Goal: Contribute content: Contribute content

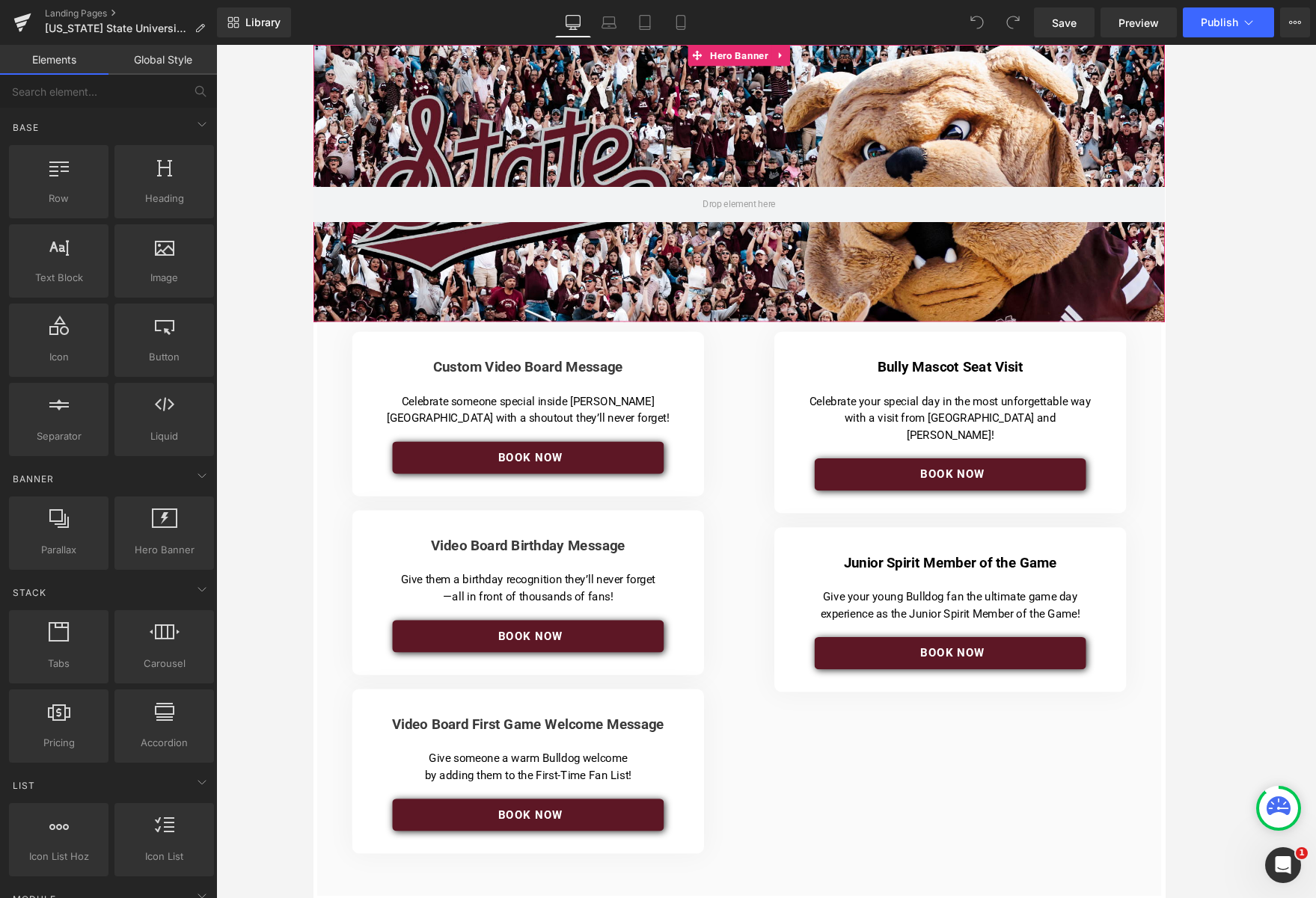
click at [513, 289] on div at bounding box center [765, 192] width 905 height 294
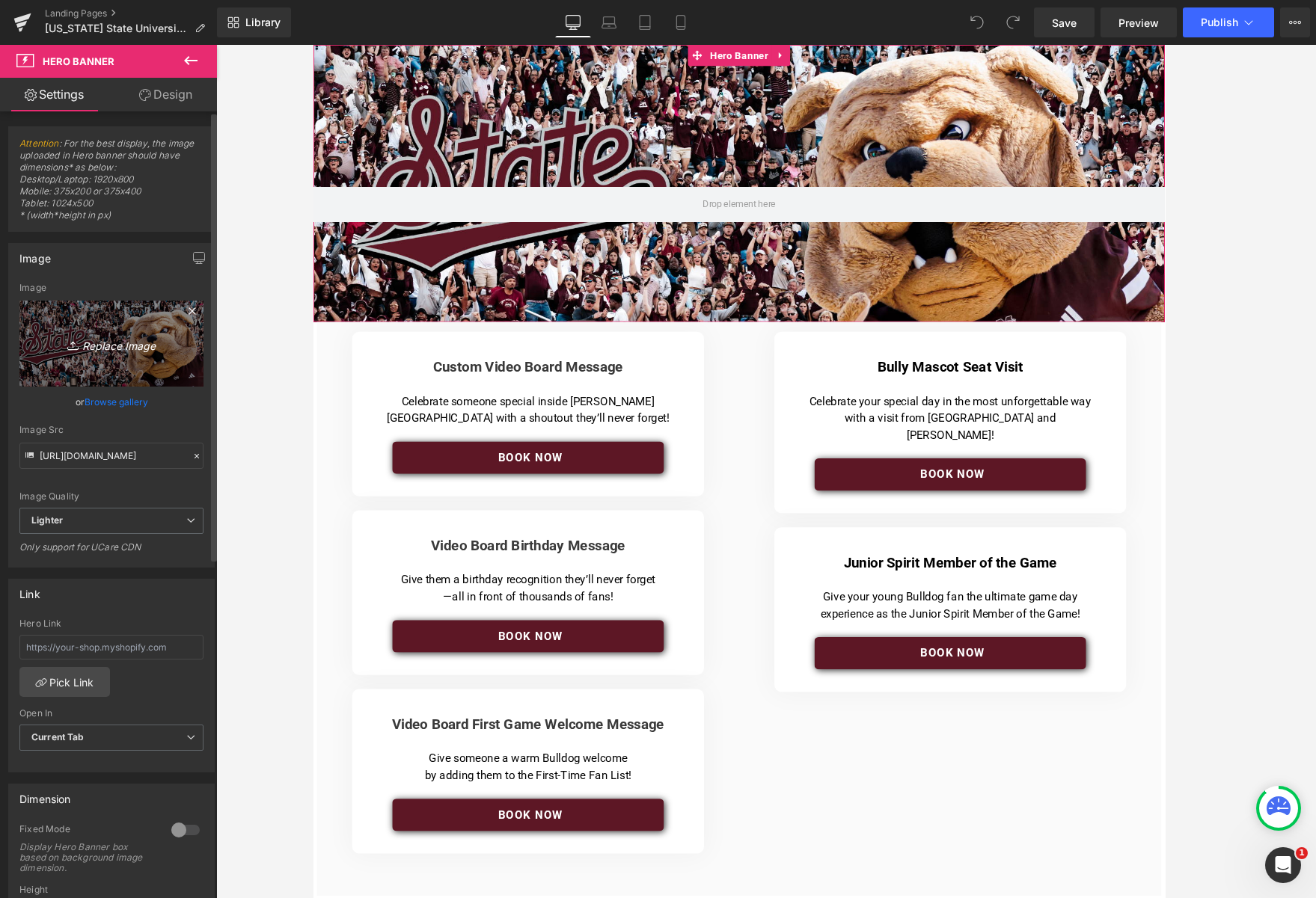
click at [103, 365] on link "Replace Image" at bounding box center [111, 343] width 184 height 86
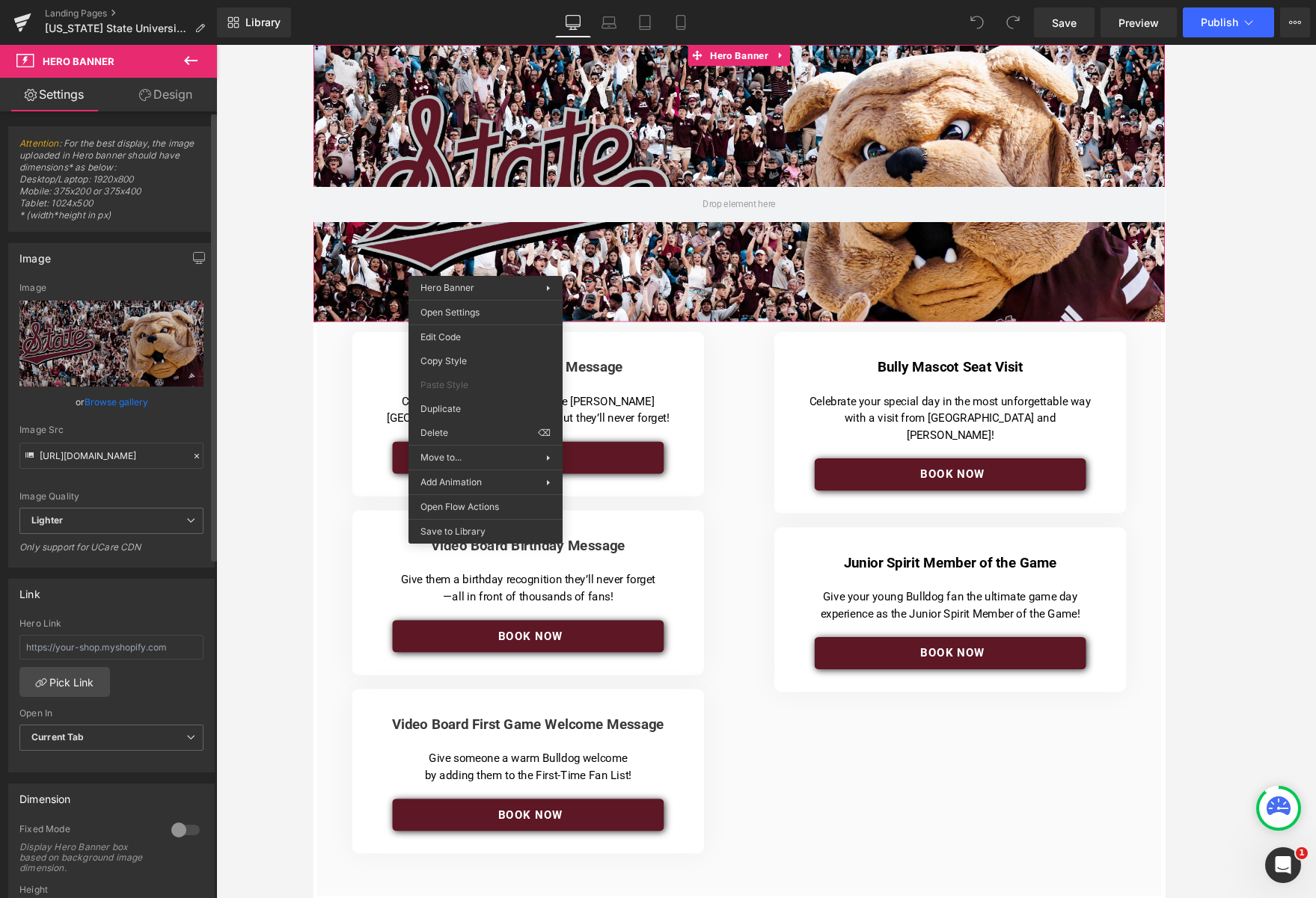
click at [111, 400] on link "Browse gallery" at bounding box center [116, 402] width 63 height 26
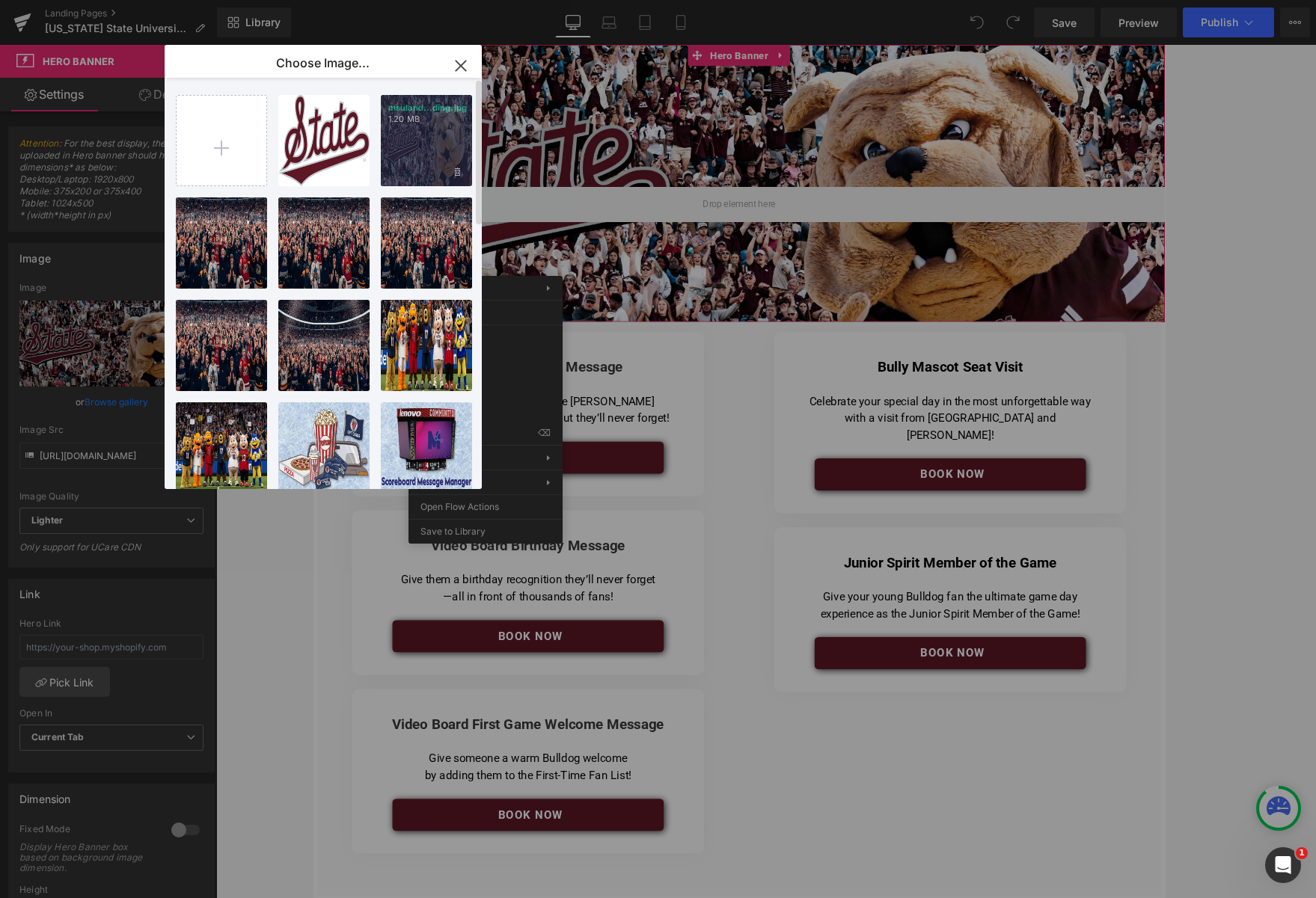
click at [414, 109] on p "msuland...ding.jpg" at bounding box center [426, 108] width 77 height 12
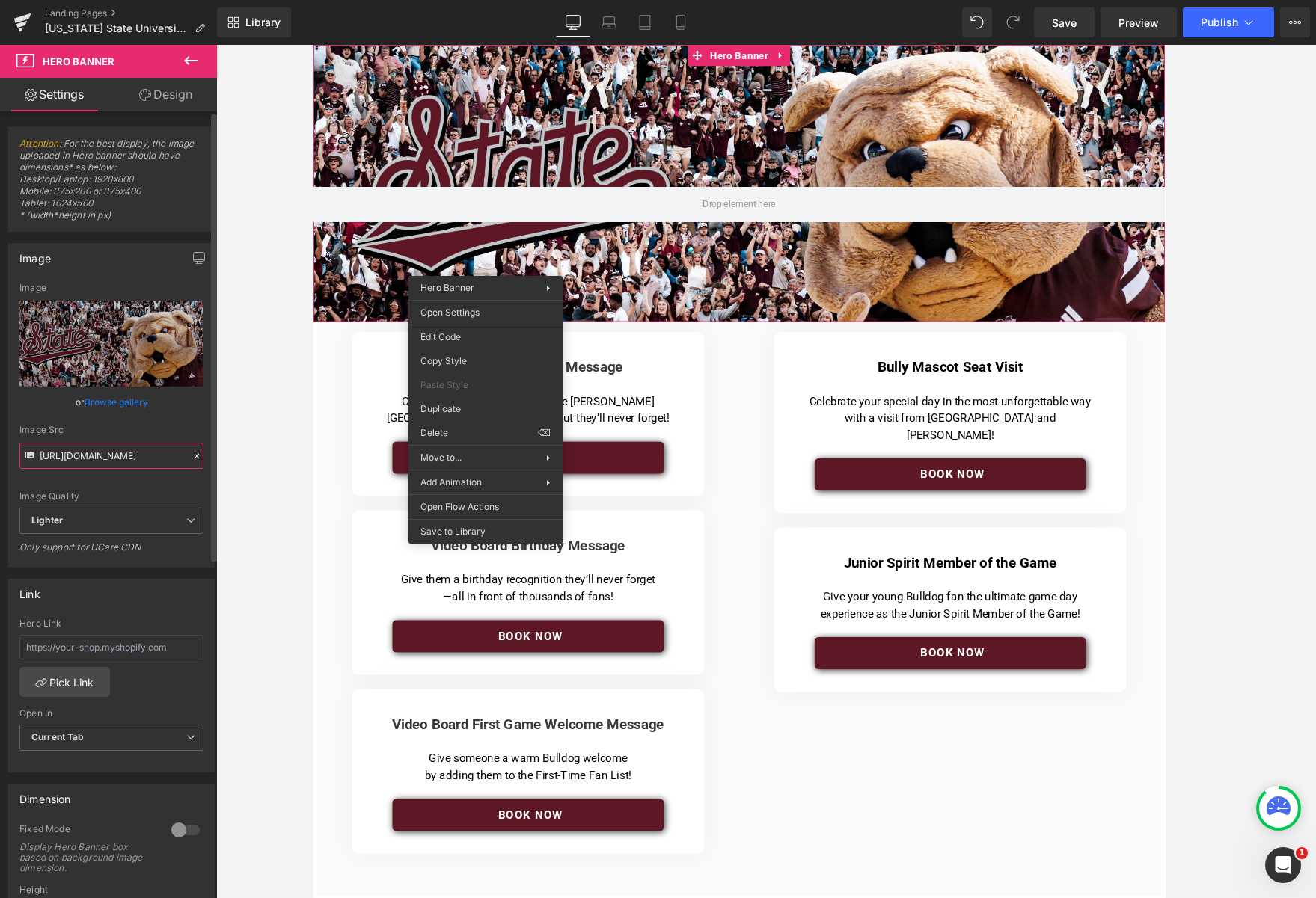
click at [111, 459] on input "[URL][DOMAIN_NAME]" at bounding box center [111, 456] width 184 height 26
click at [84, 202] on span "Attention : For the best display, the image uploaded in Hero banner should have…" at bounding box center [111, 184] width 184 height 94
click at [91, 192] on span "Attention : For the best display, the image uploaded in Hero banner should have…" at bounding box center [111, 184] width 184 height 94
click at [610, 22] on icon at bounding box center [609, 22] width 15 height 15
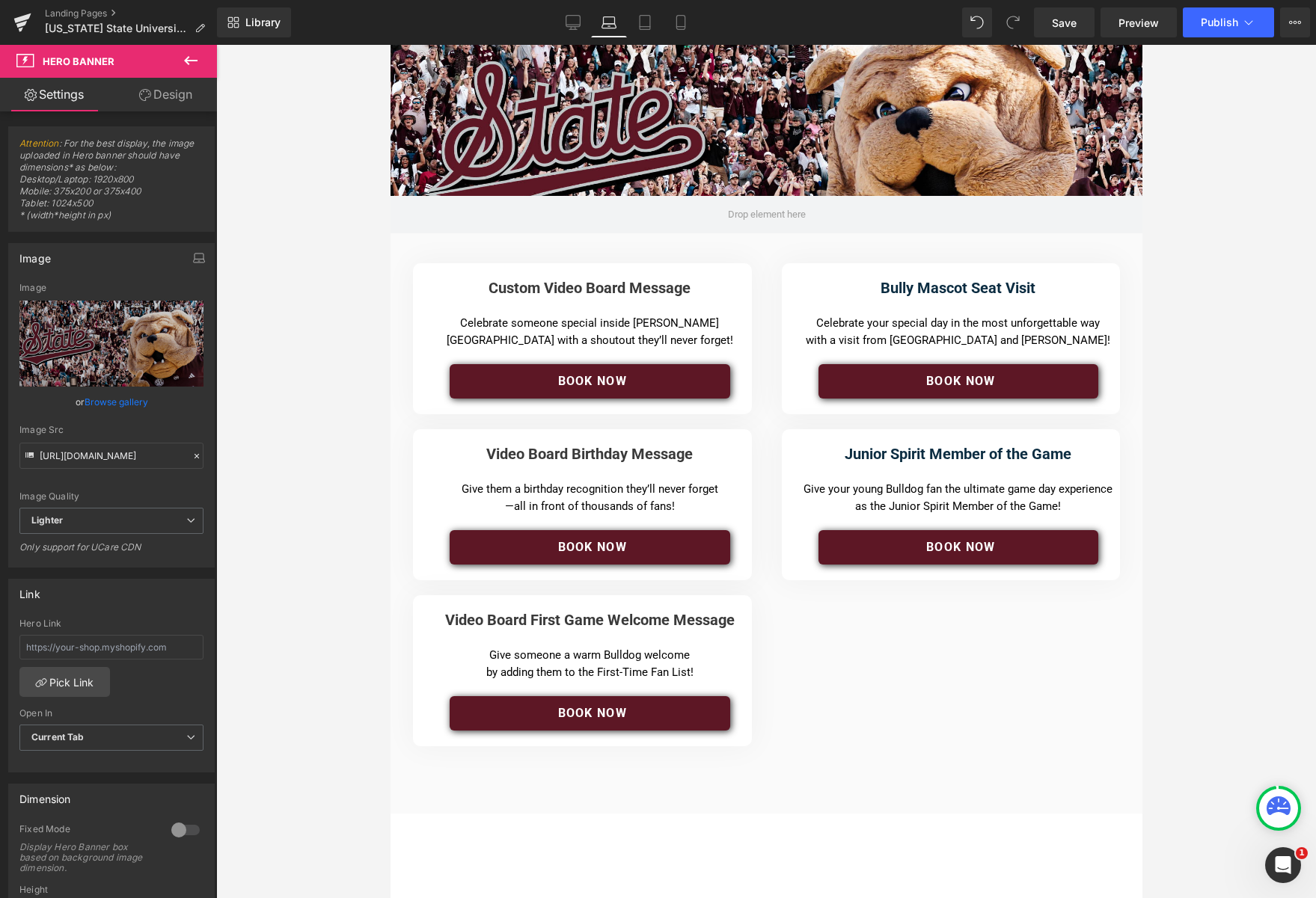
drag, startPoint x: 701, startPoint y: 138, endPoint x: 775, endPoint y: 128, distance: 74.7
click at [701, 138] on div "Hero Banner 202px" at bounding box center [765, 139] width 752 height 189
click at [775, 128] on div "Hero Banner 202px" at bounding box center [765, 139] width 752 height 189
click at [769, 59] on span "Hero Banner" at bounding box center [765, 56] width 56 height 18
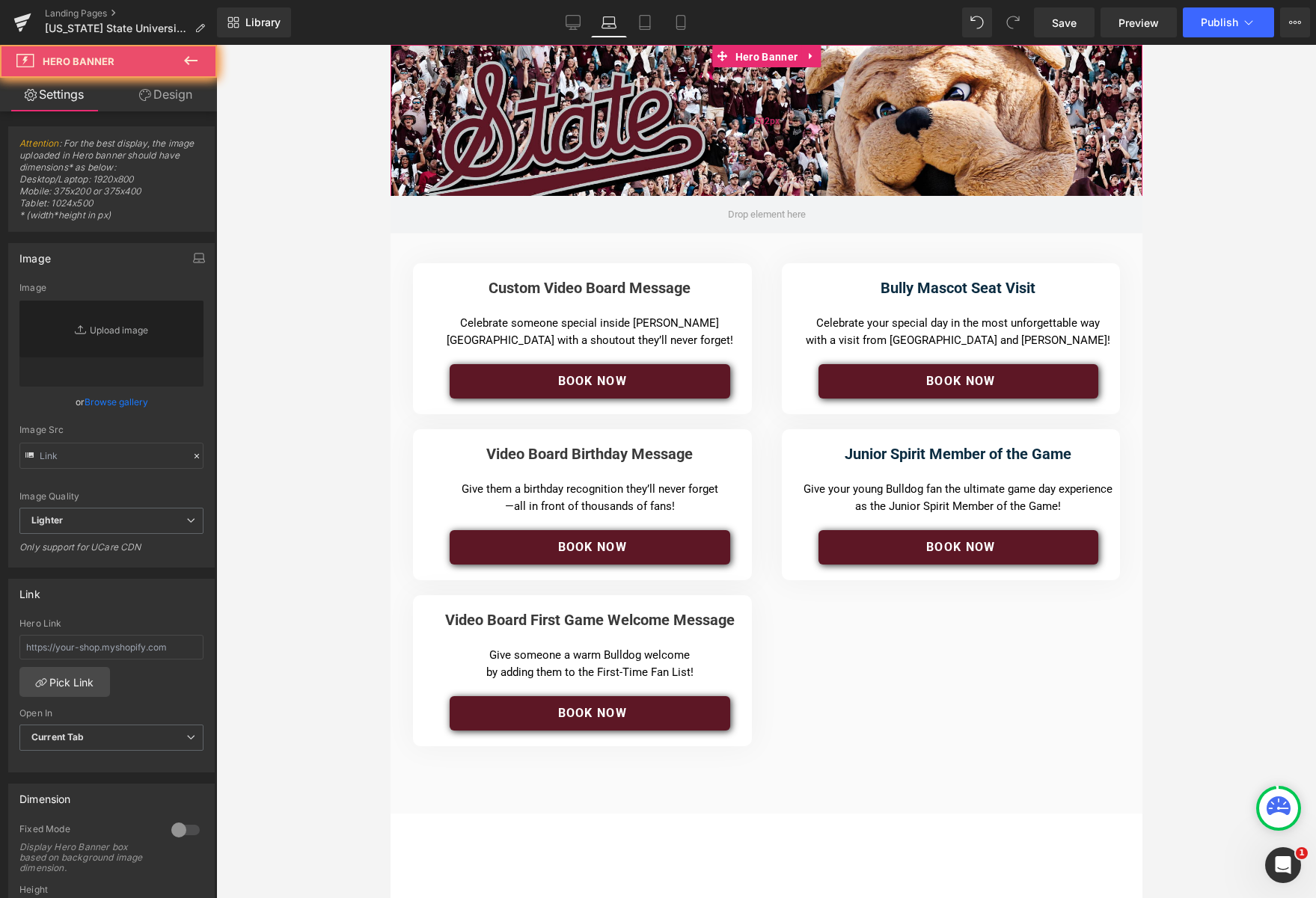
type input "[URL][DOMAIN_NAME]"
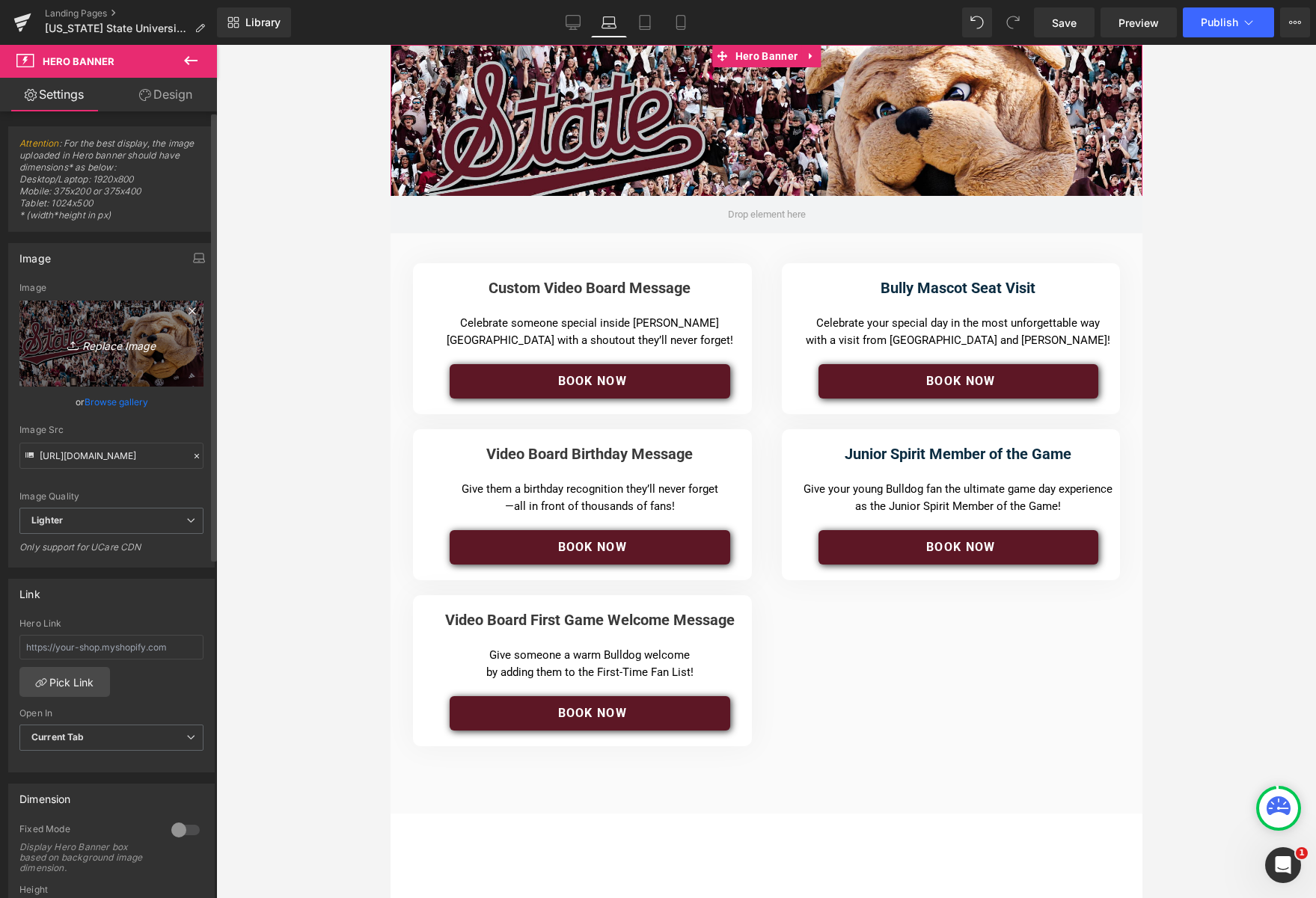
click at [111, 342] on icon "Replace Image" at bounding box center [111, 344] width 120 height 19
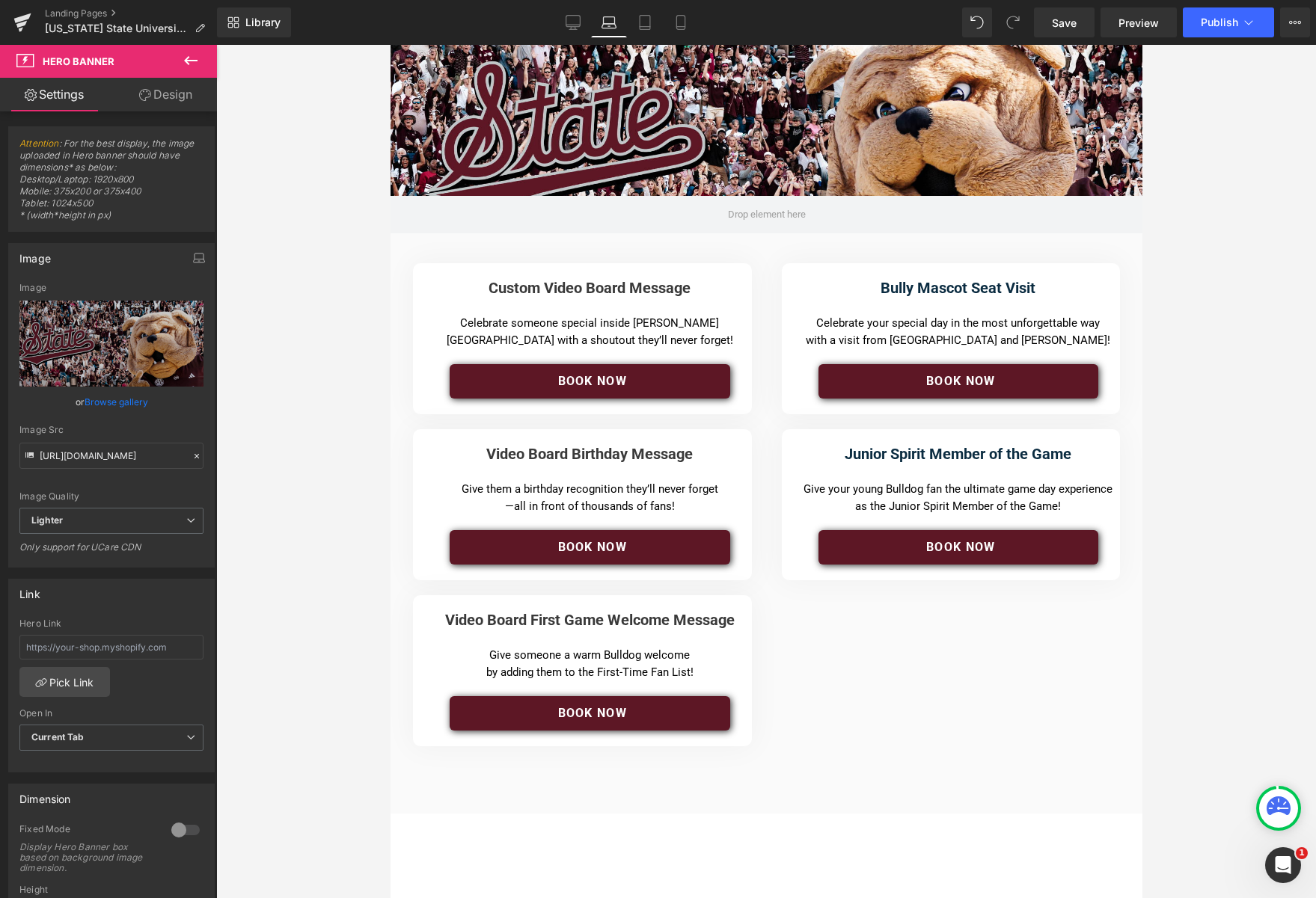
type input "C:\fakepath\msulanding_1024.jpg"
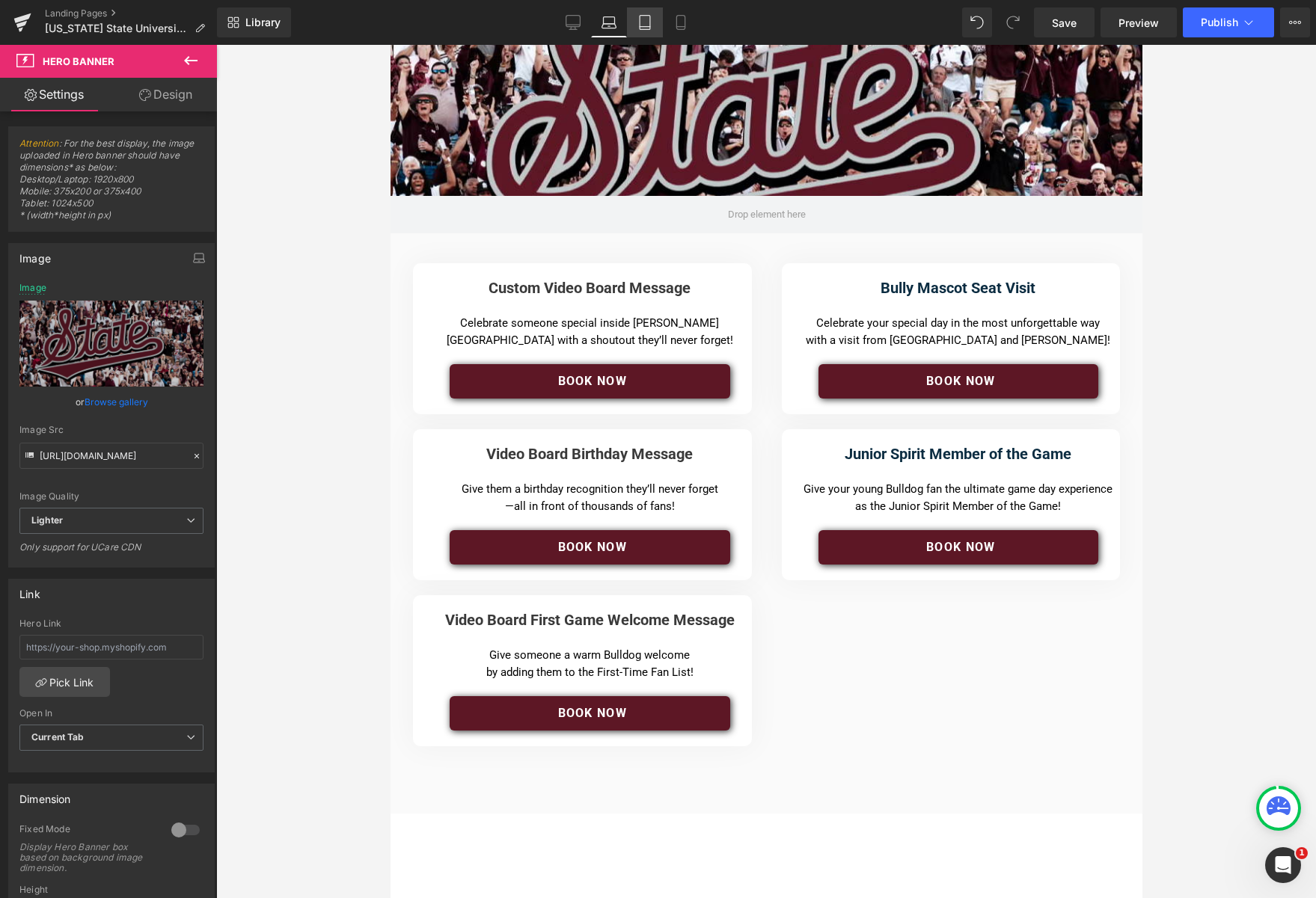
click at [645, 22] on icon at bounding box center [644, 22] width 15 height 15
type input "[URL][DOMAIN_NAME]"
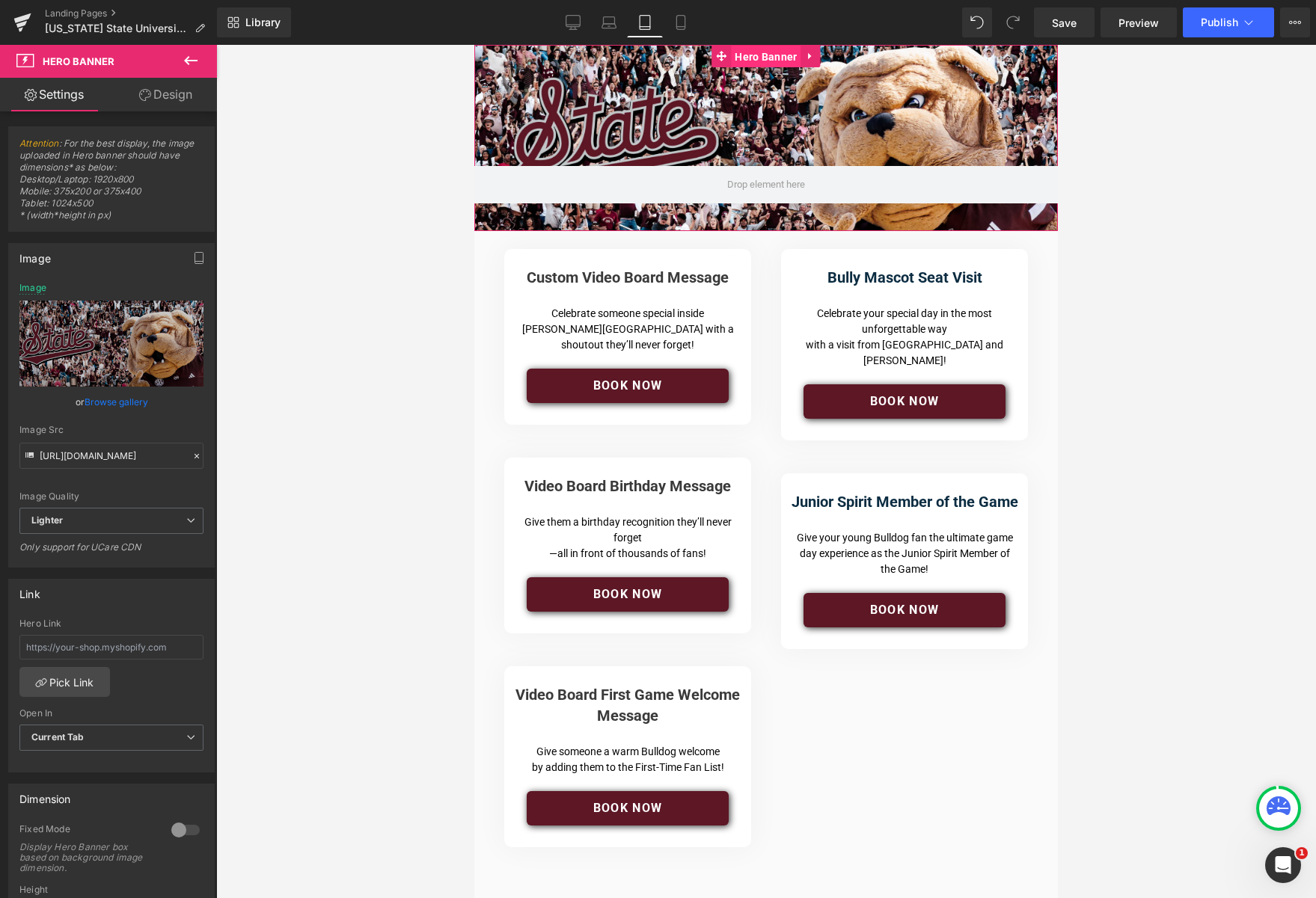
click at [769, 59] on span "Hero Banner" at bounding box center [765, 56] width 70 height 22
click at [646, 24] on icon at bounding box center [644, 22] width 15 height 15
click at [755, 58] on span "Hero Banner" at bounding box center [765, 56] width 70 height 22
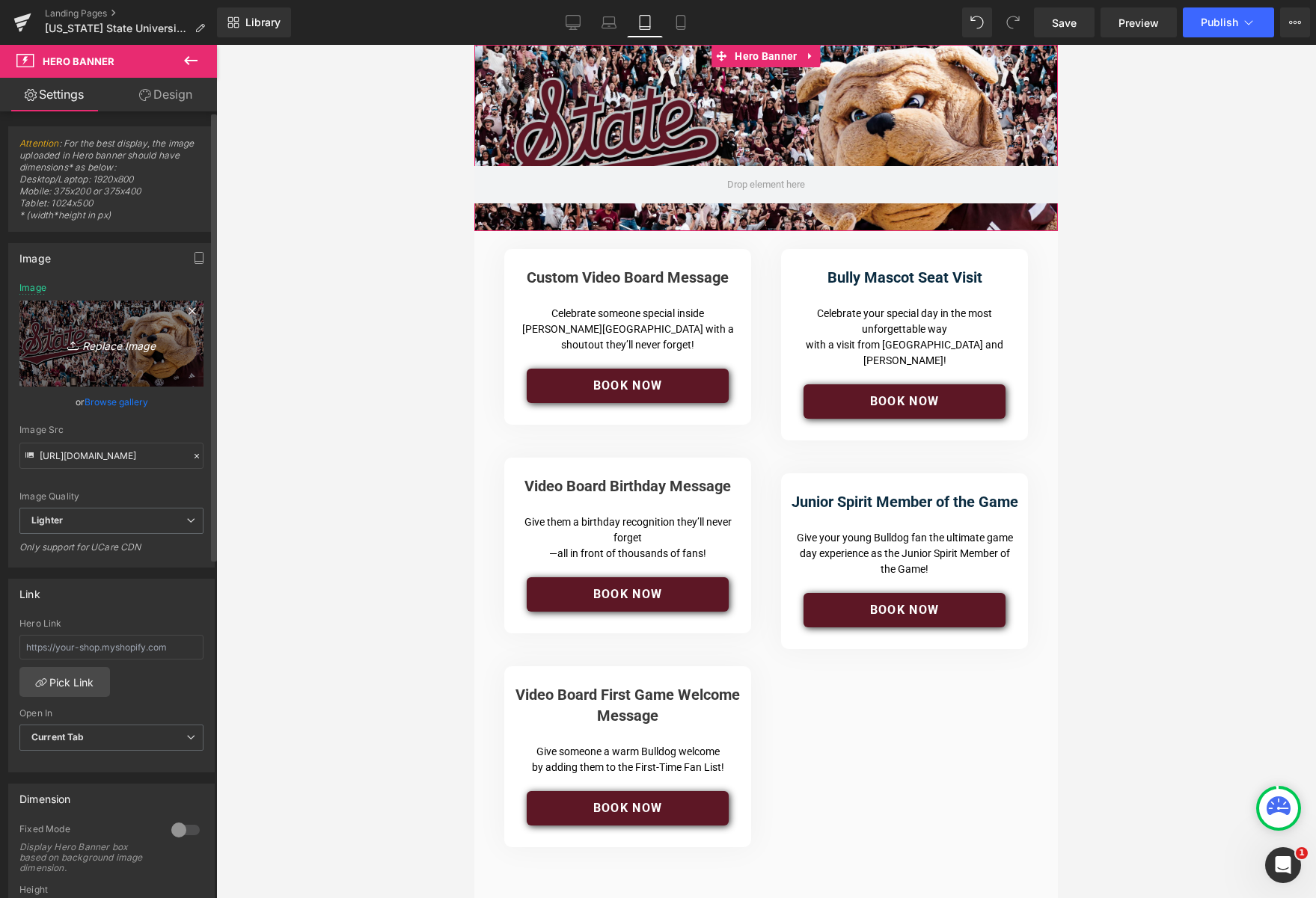
click at [118, 345] on icon "Replace Image" at bounding box center [111, 344] width 120 height 19
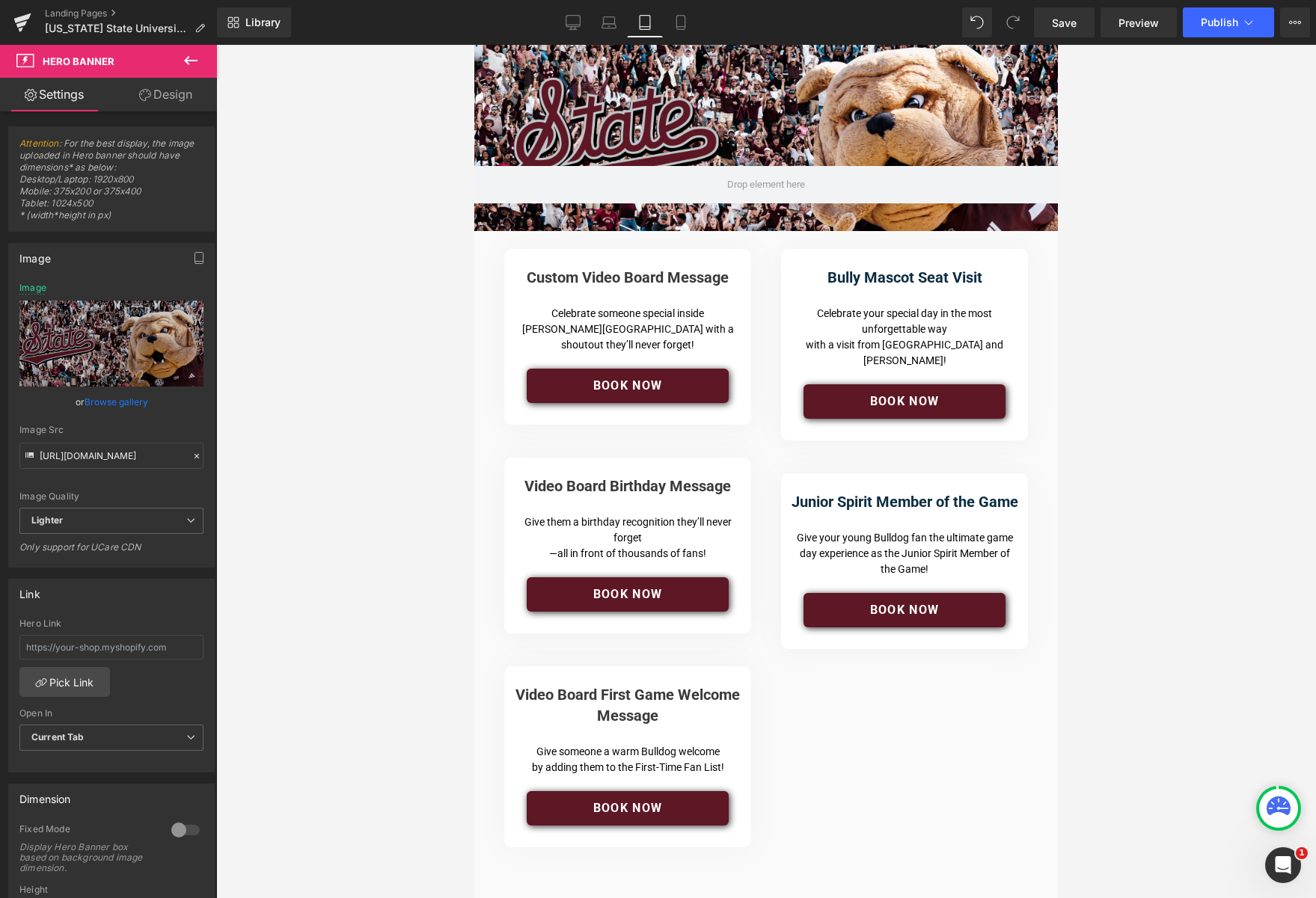
type input "C:\fakepath\msulandin375_400.jpg"
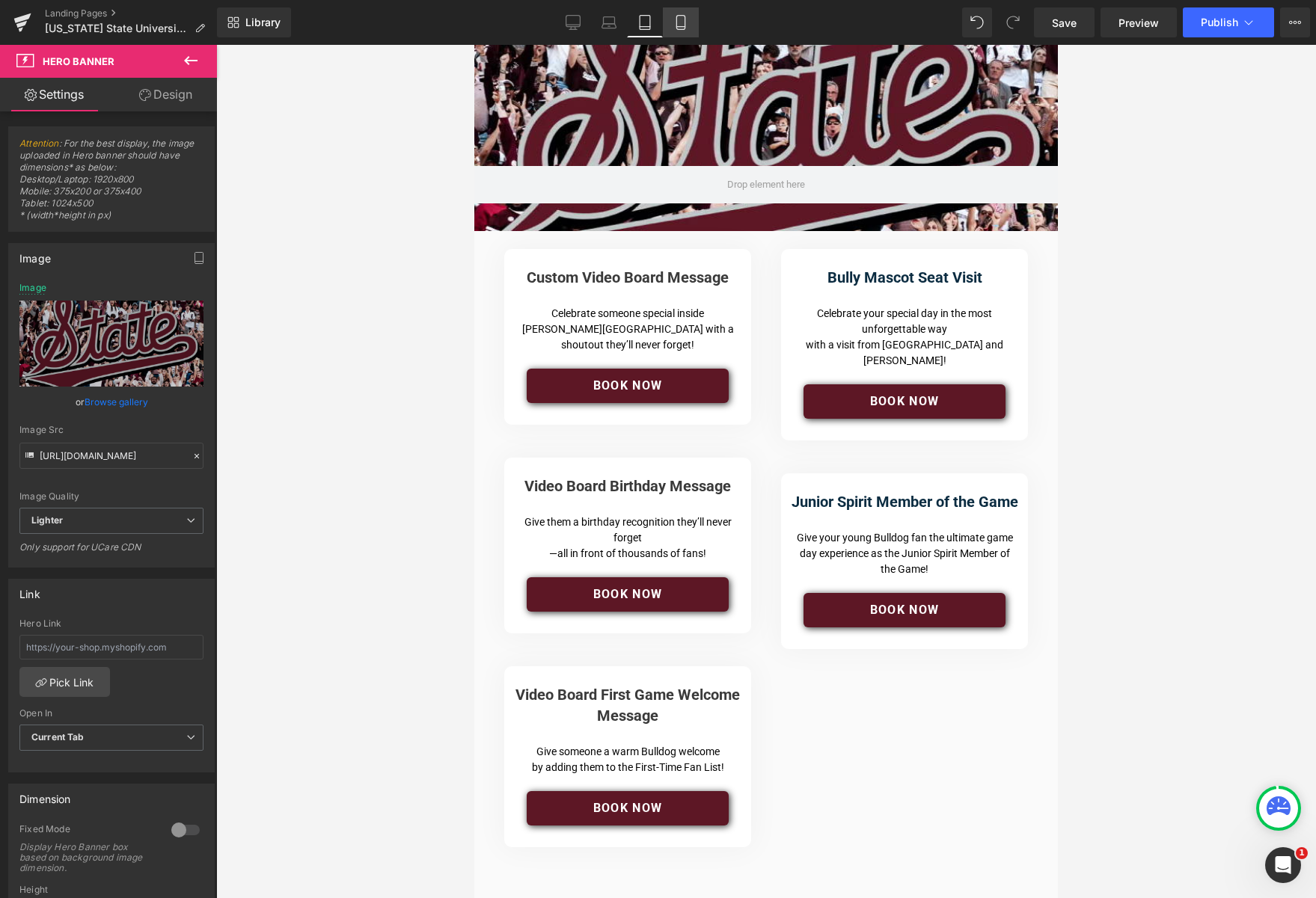
click at [684, 25] on icon at bounding box center [680, 22] width 9 height 14
type input "[URL][DOMAIN_NAME]"
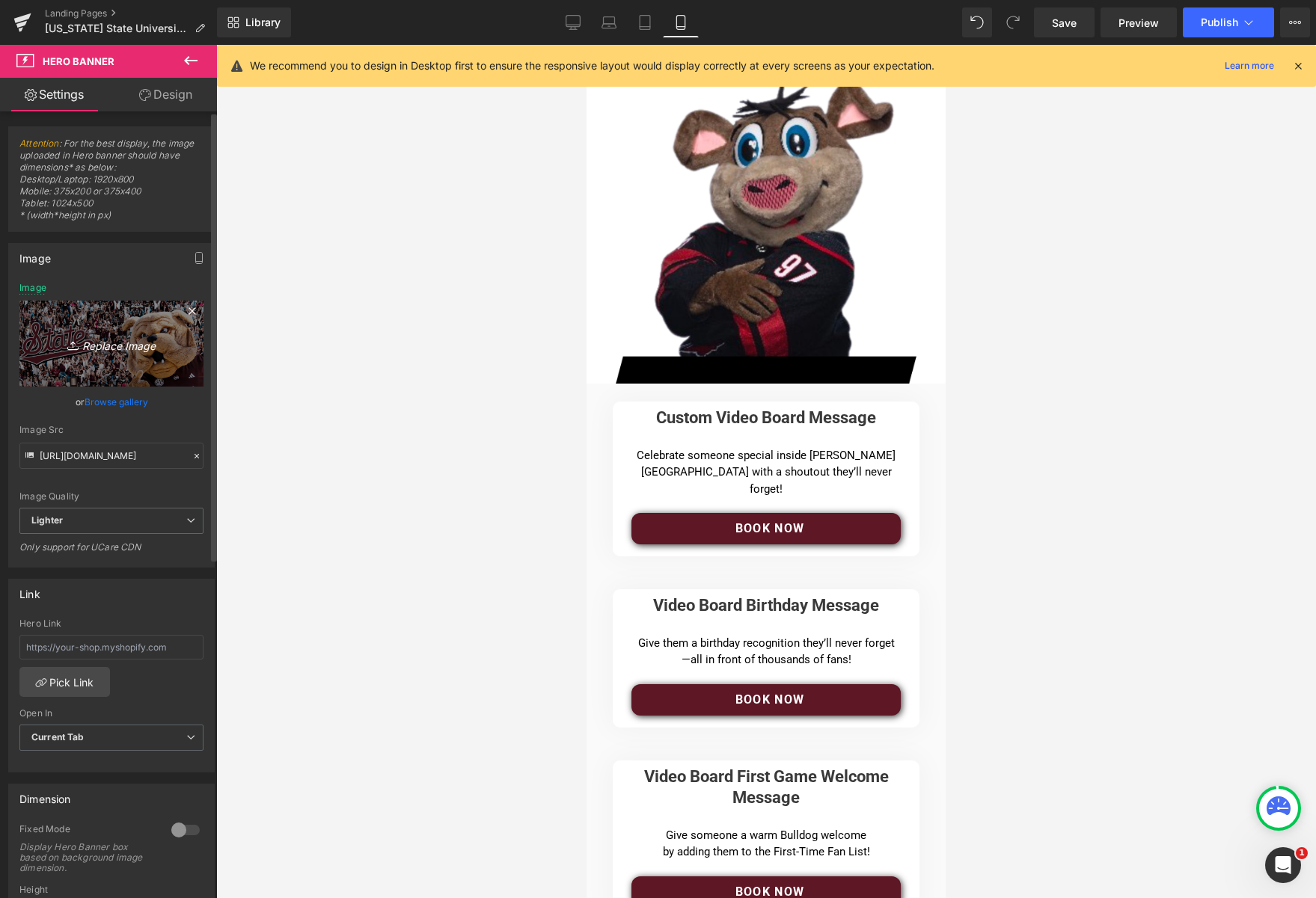
click at [115, 346] on icon "Replace Image" at bounding box center [111, 344] width 120 height 19
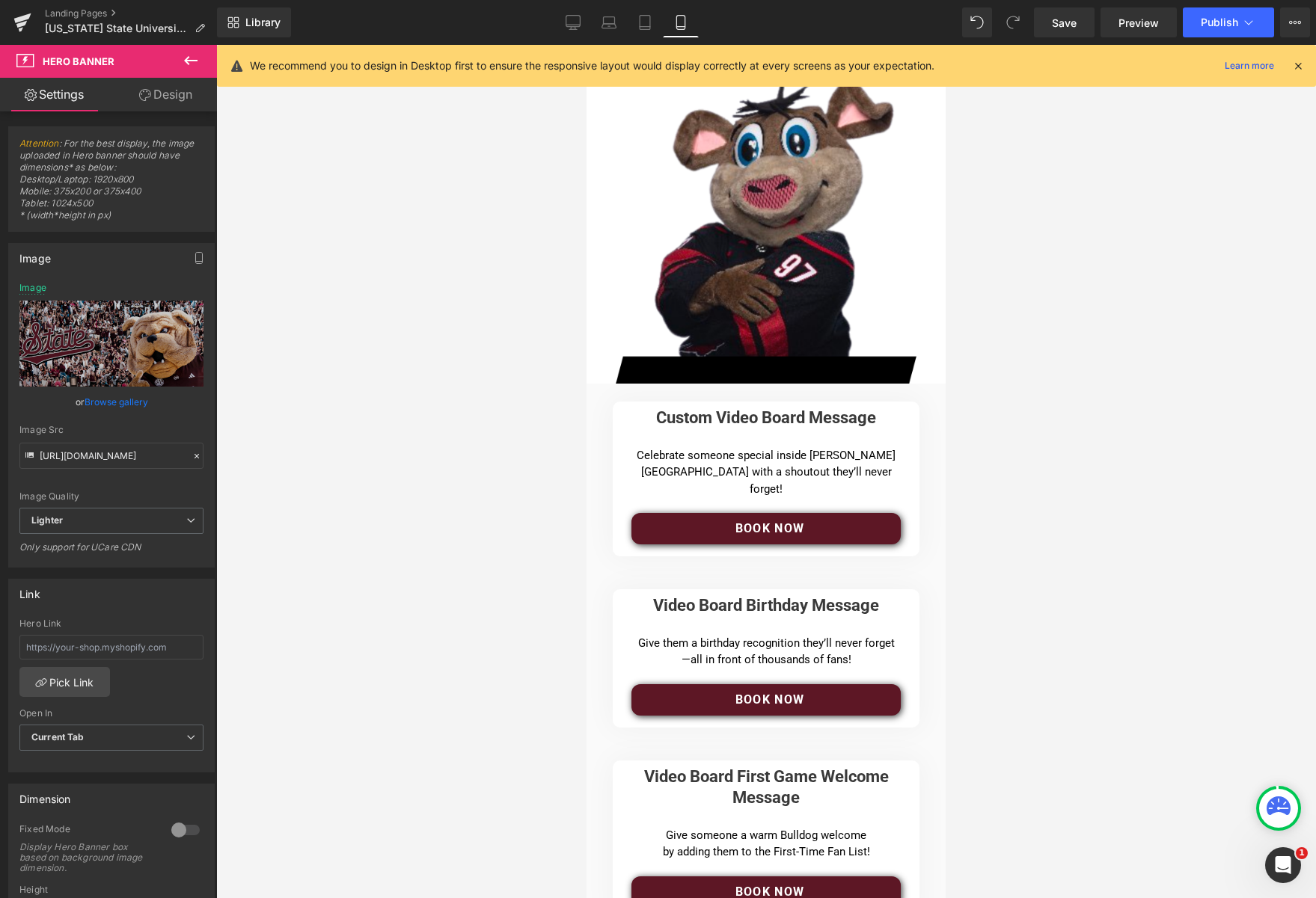
type input "C:\fakepath\msulanding_1375_200.jpg"
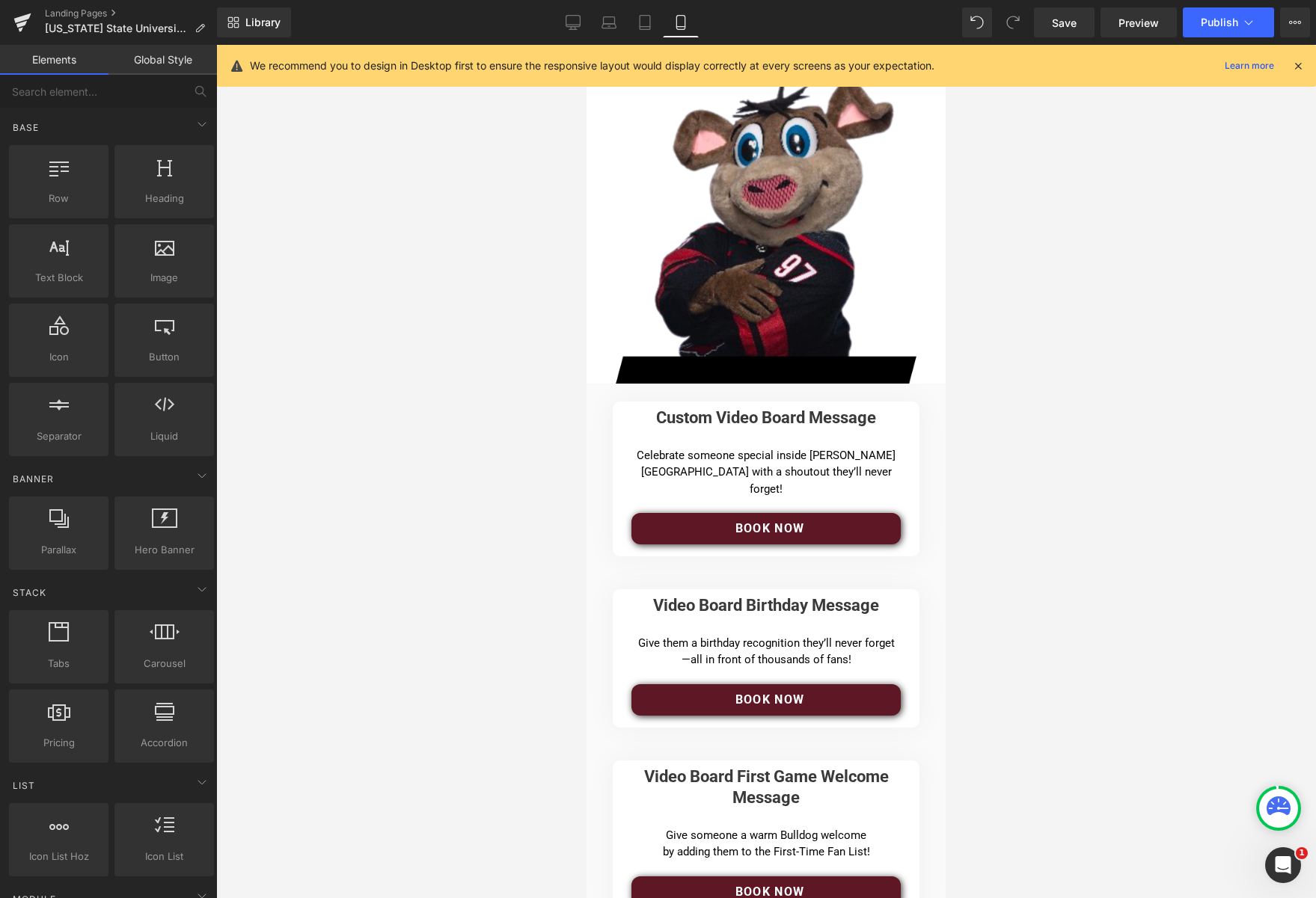
click at [319, 391] on div at bounding box center [766, 471] width 1100 height 853
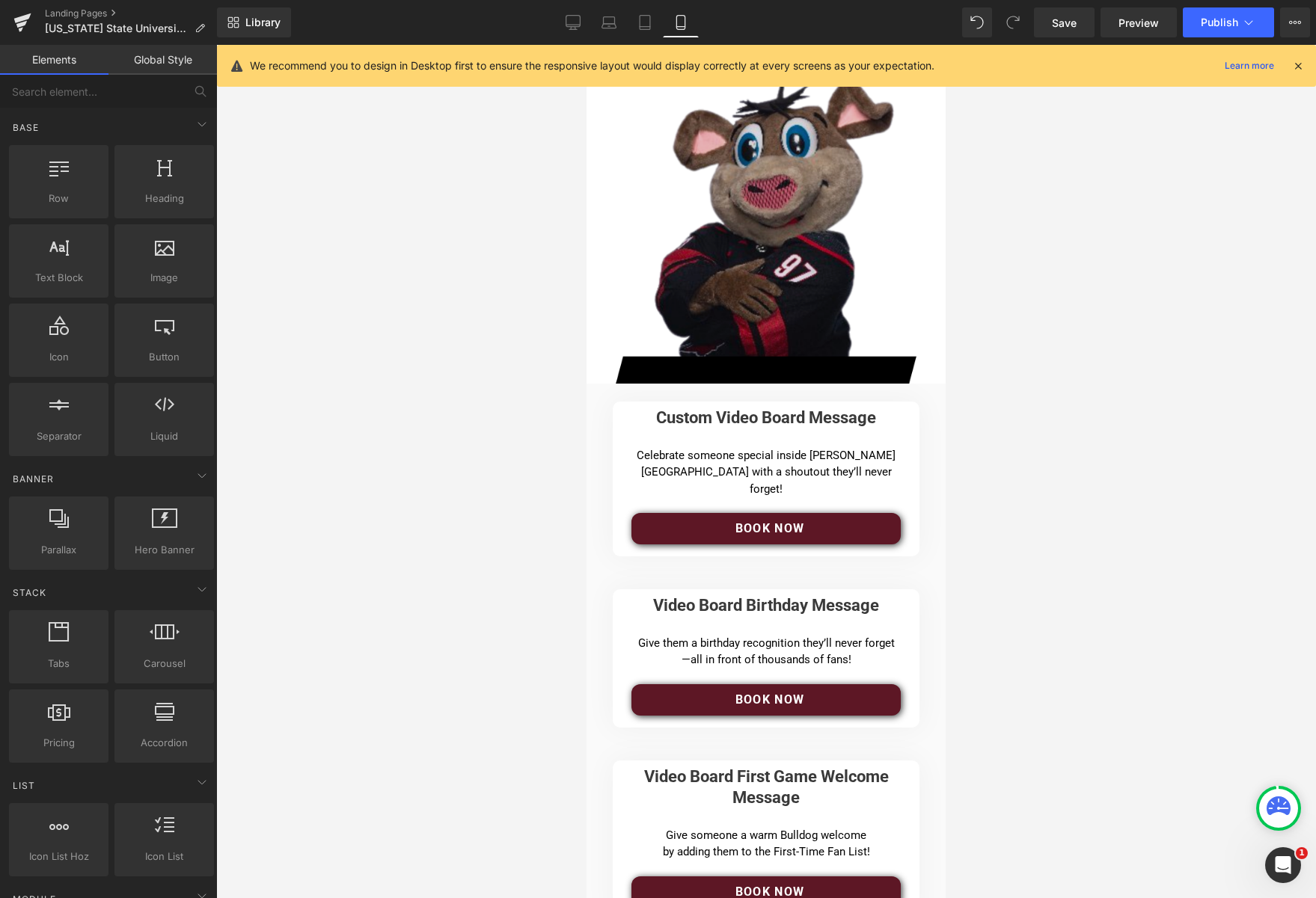
click at [598, 220] on div "Image" at bounding box center [765, 215] width 336 height 336
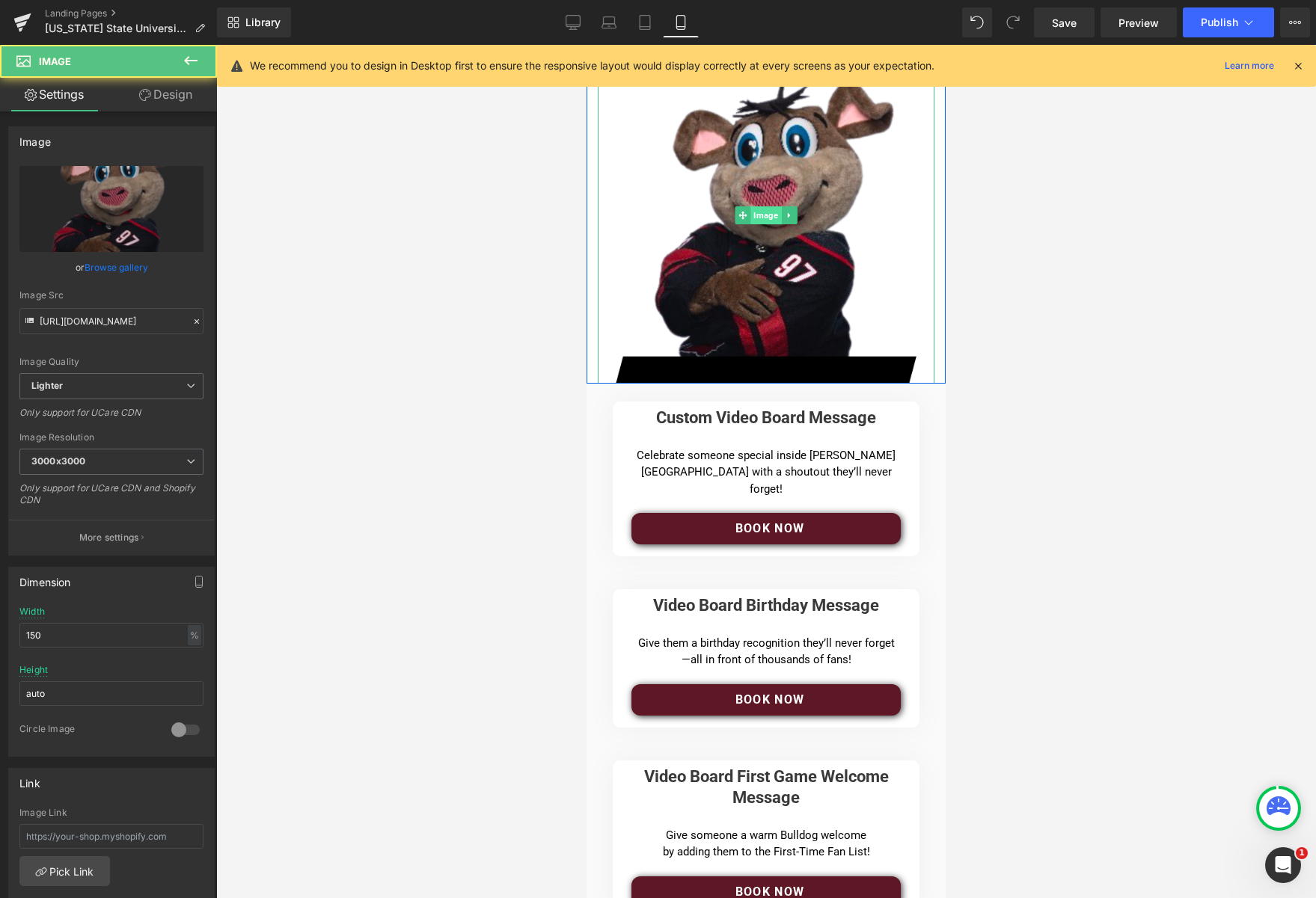
click at [760, 221] on span "Image" at bounding box center [766, 215] width 31 height 18
click at [765, 216] on span "Image" at bounding box center [766, 215] width 31 height 18
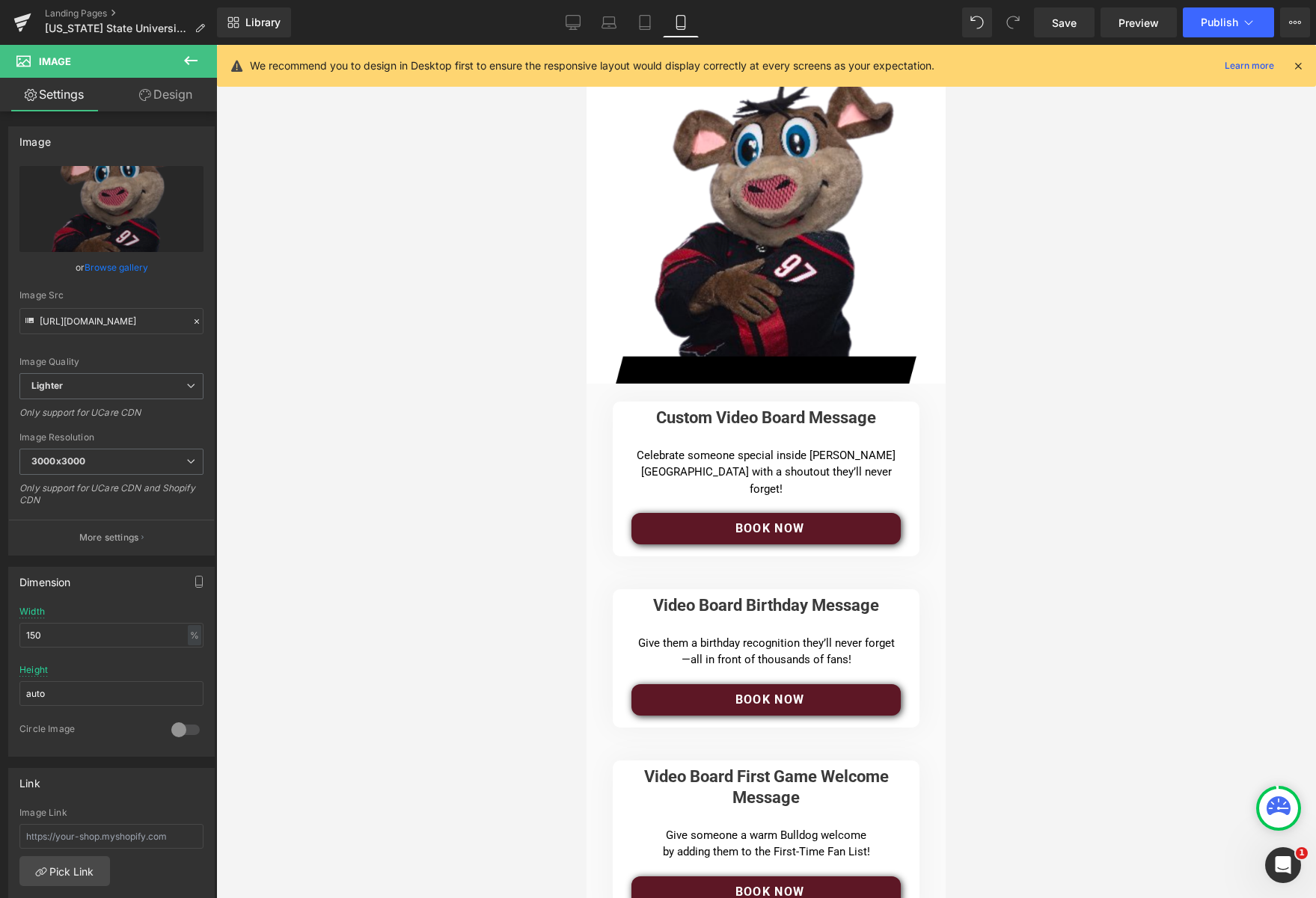
drag, startPoint x: 406, startPoint y: 253, endPoint x: 428, endPoint y: 245, distance: 23.4
click at [414, 250] on div at bounding box center [766, 471] width 1100 height 853
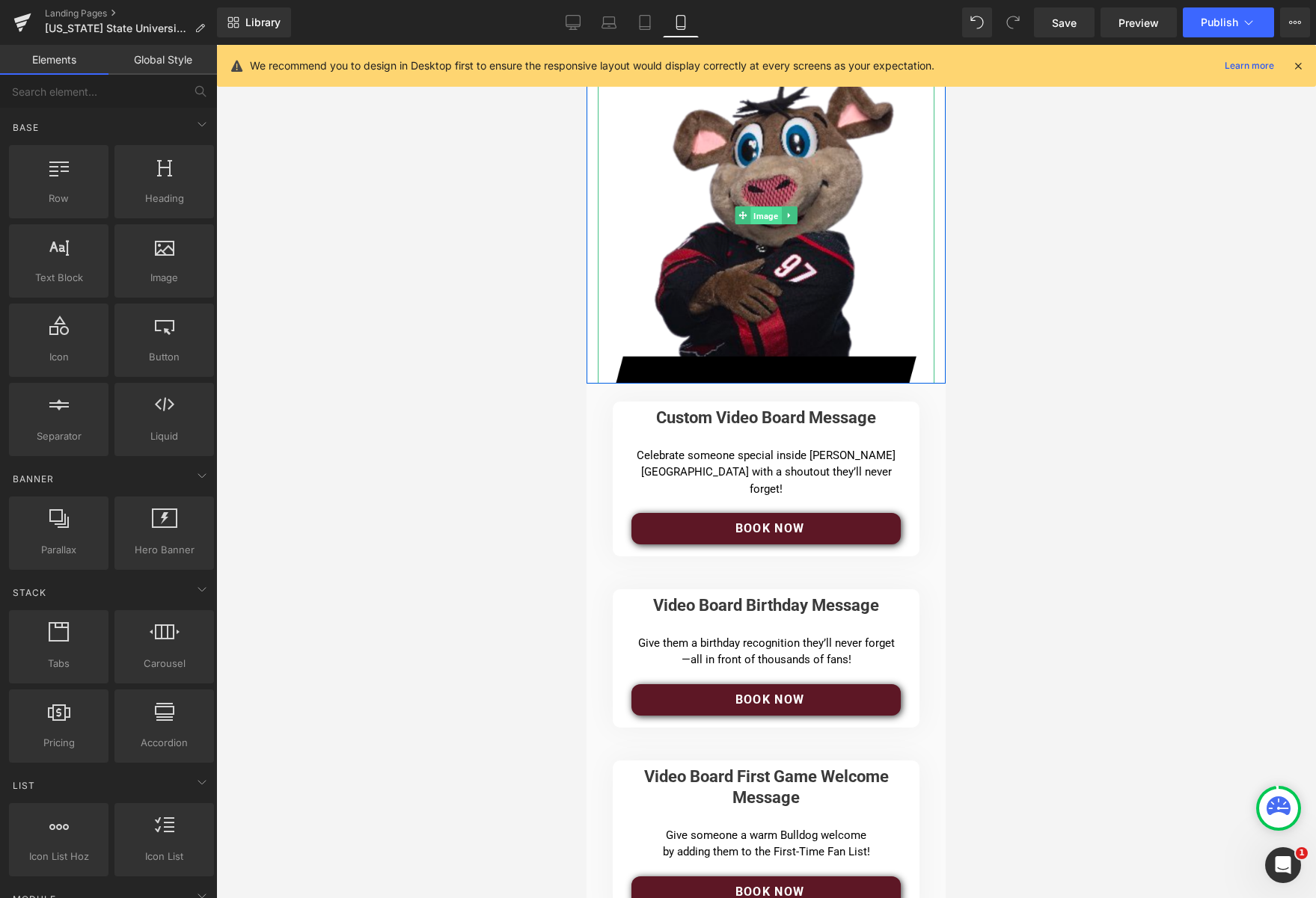
click at [775, 214] on span "Image" at bounding box center [766, 216] width 31 height 18
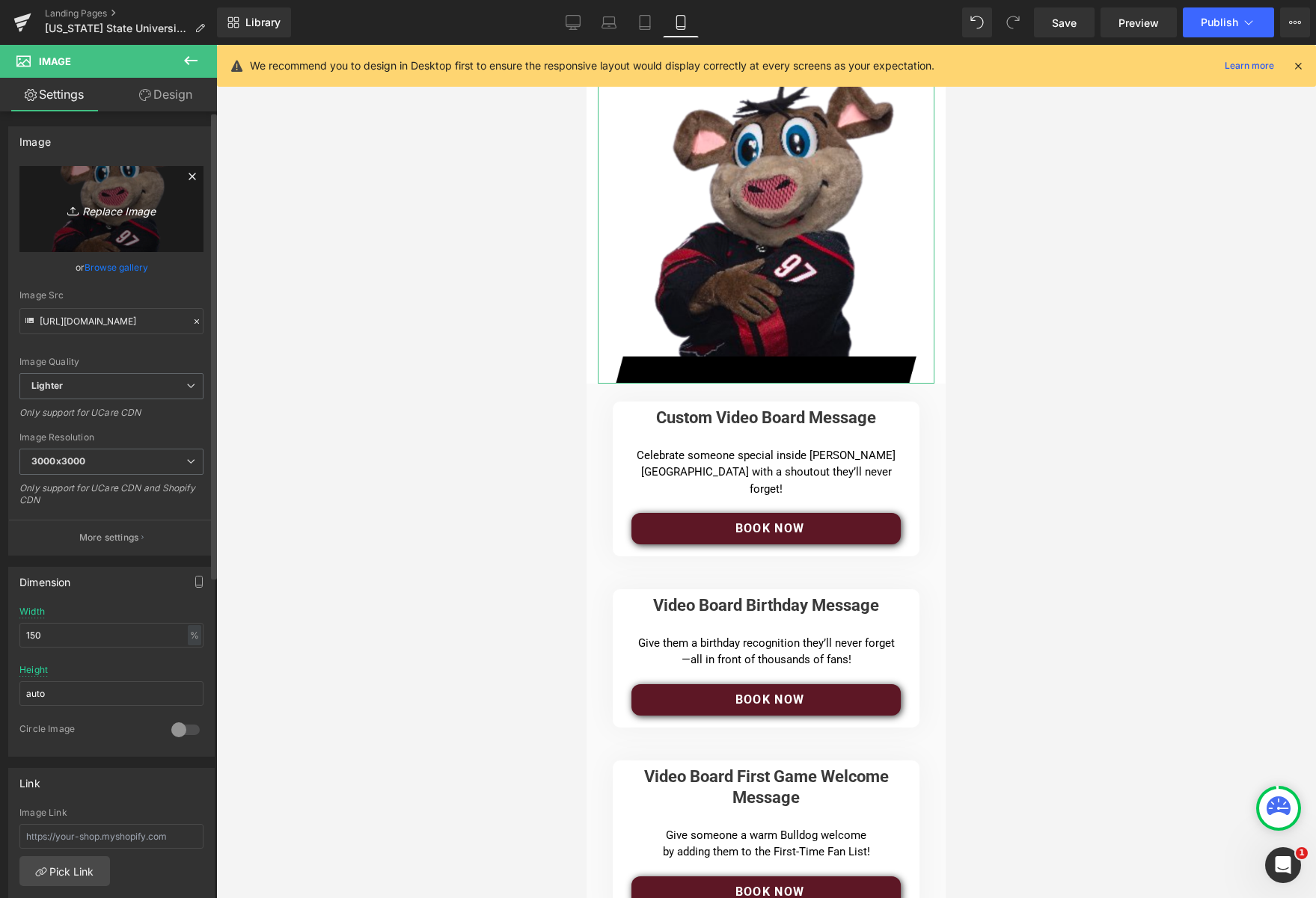
click at [120, 209] on icon "Replace Image" at bounding box center [111, 209] width 120 height 19
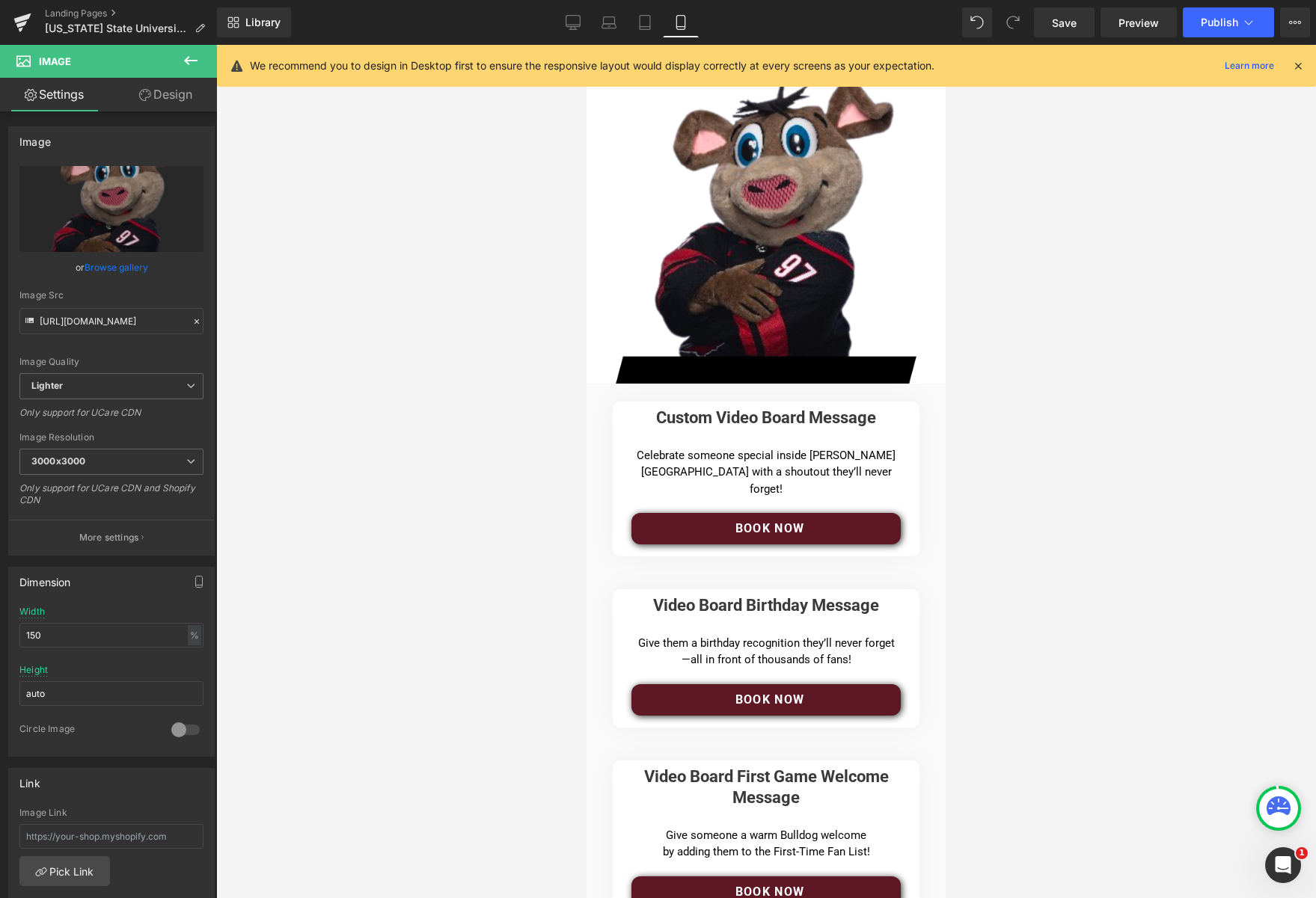
type input "C:\fakepath\msulanding_1375_200.jpg"
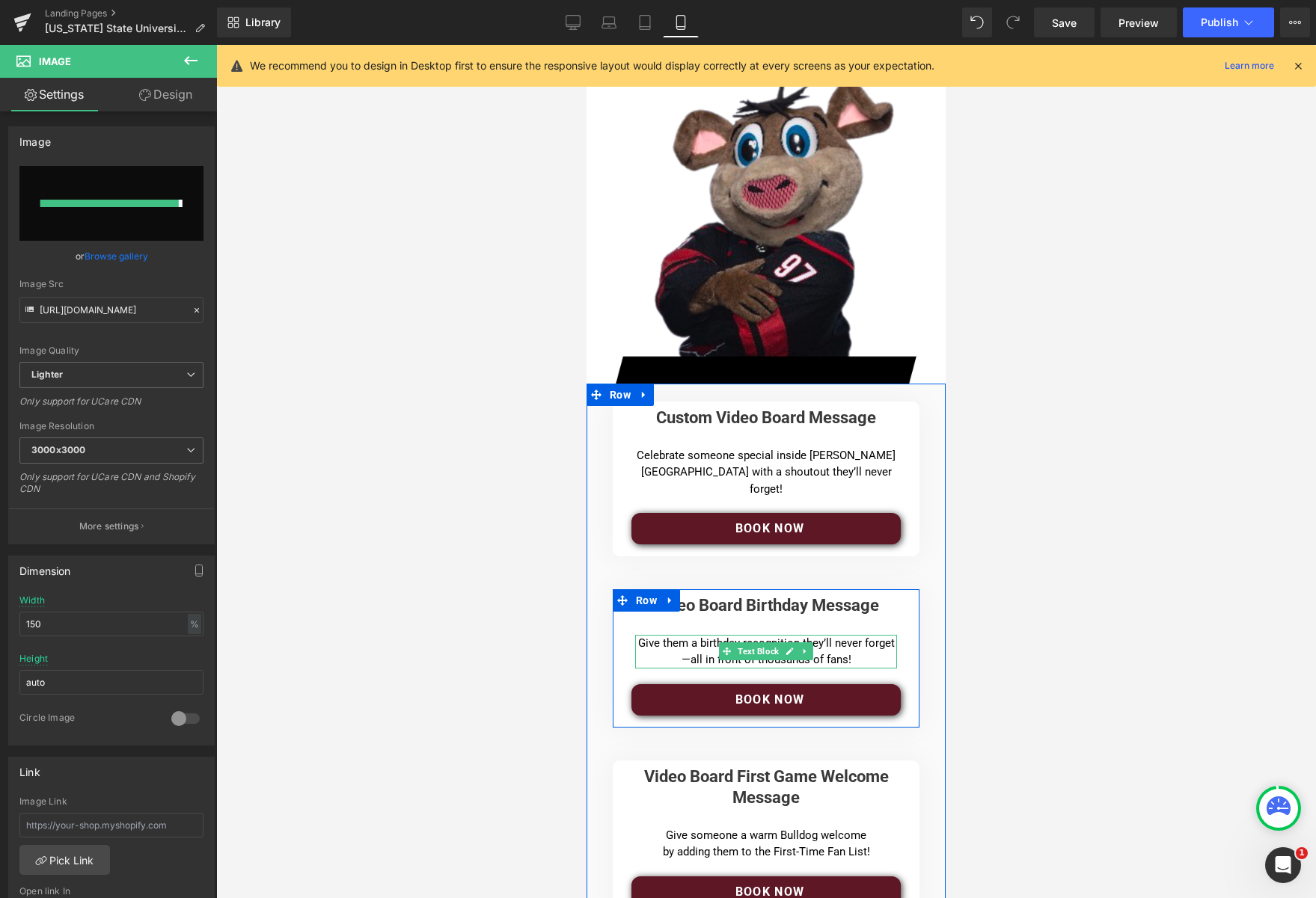
type input "[URL][DOMAIN_NAME]"
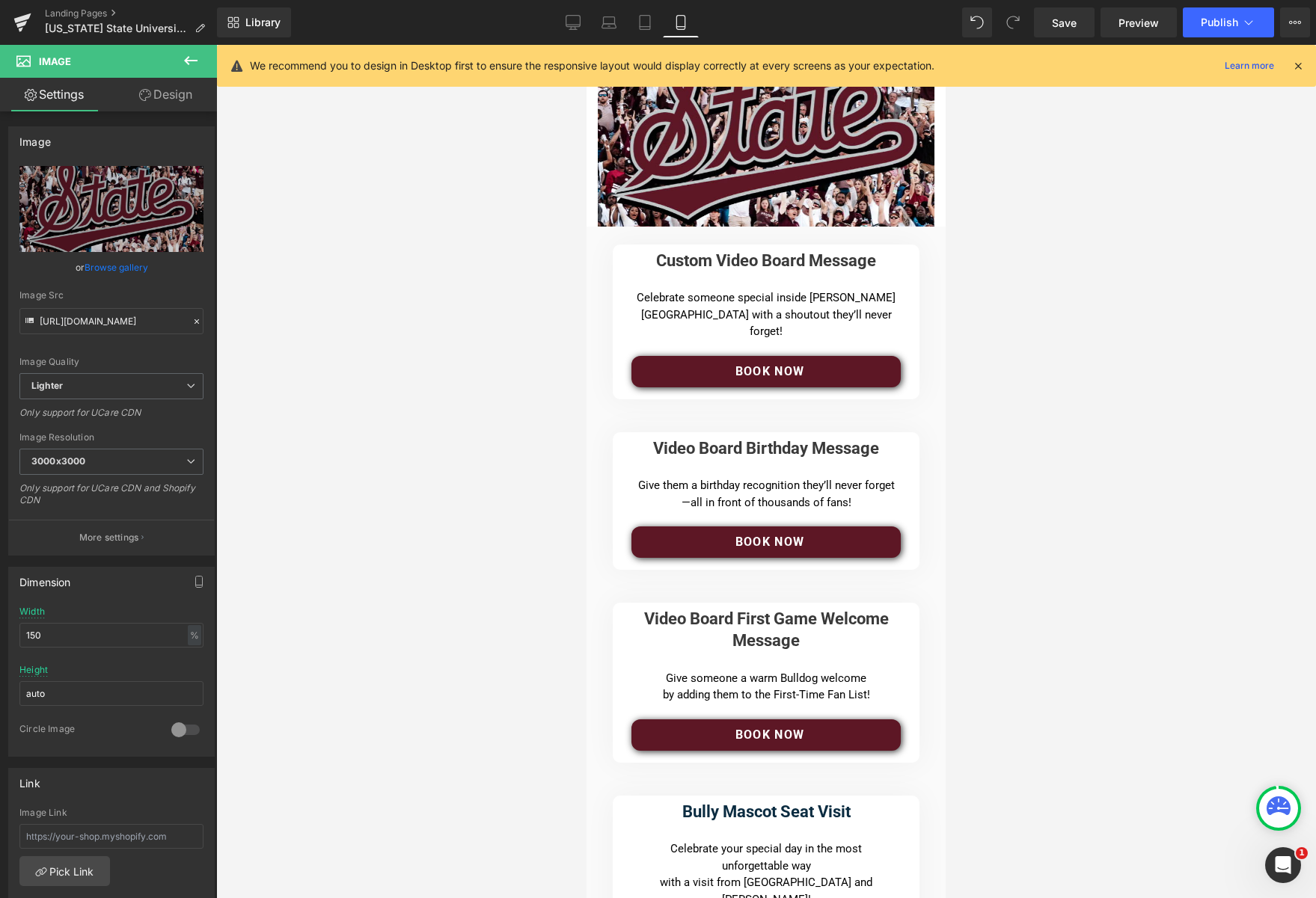
drag, startPoint x: 462, startPoint y: 527, endPoint x: 479, endPoint y: 516, distance: 20.2
click at [469, 522] on div at bounding box center [766, 471] width 1100 height 853
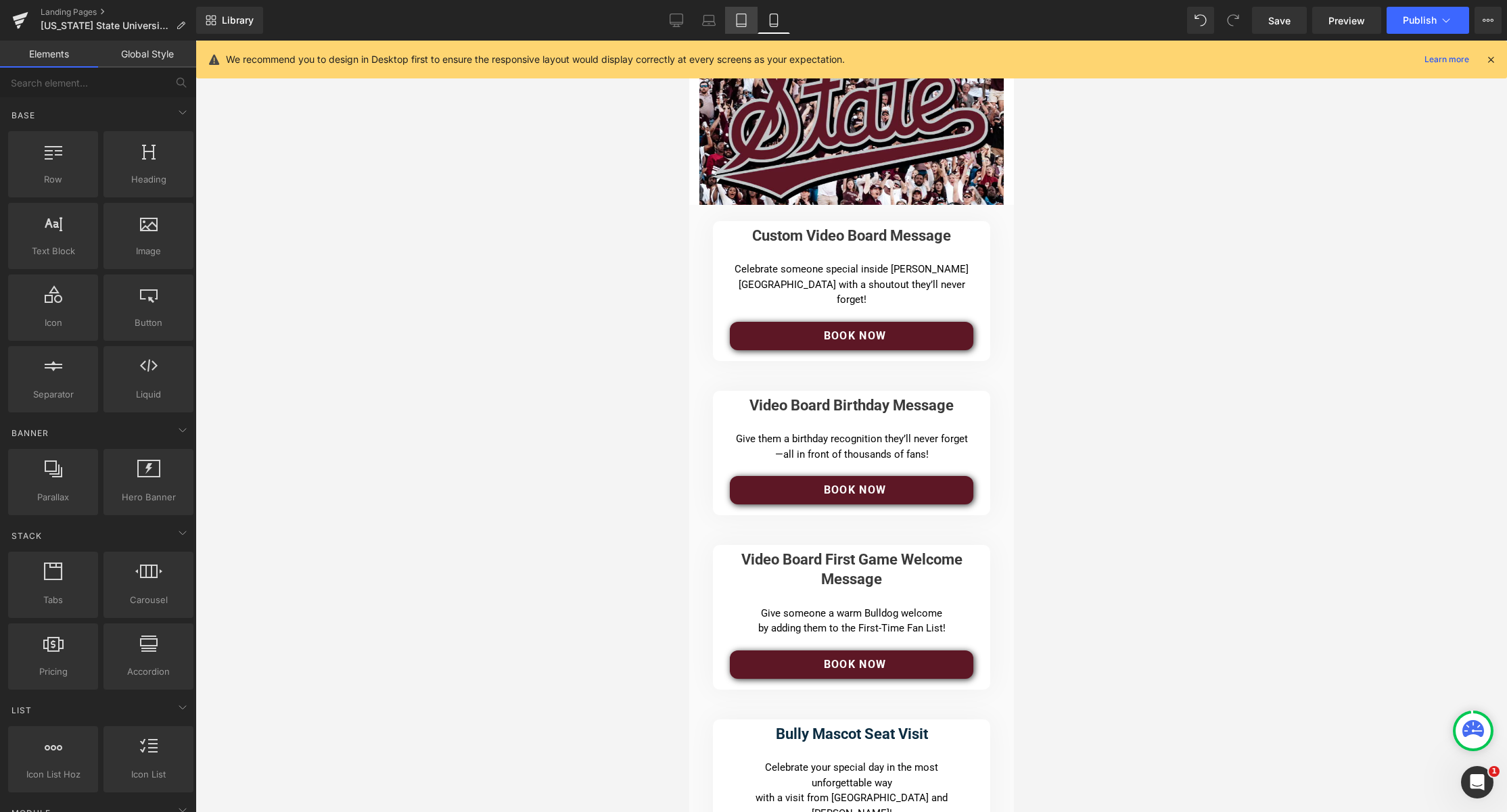
click at [744, 20] on icon at bounding box center [741, 20] width 13 height 13
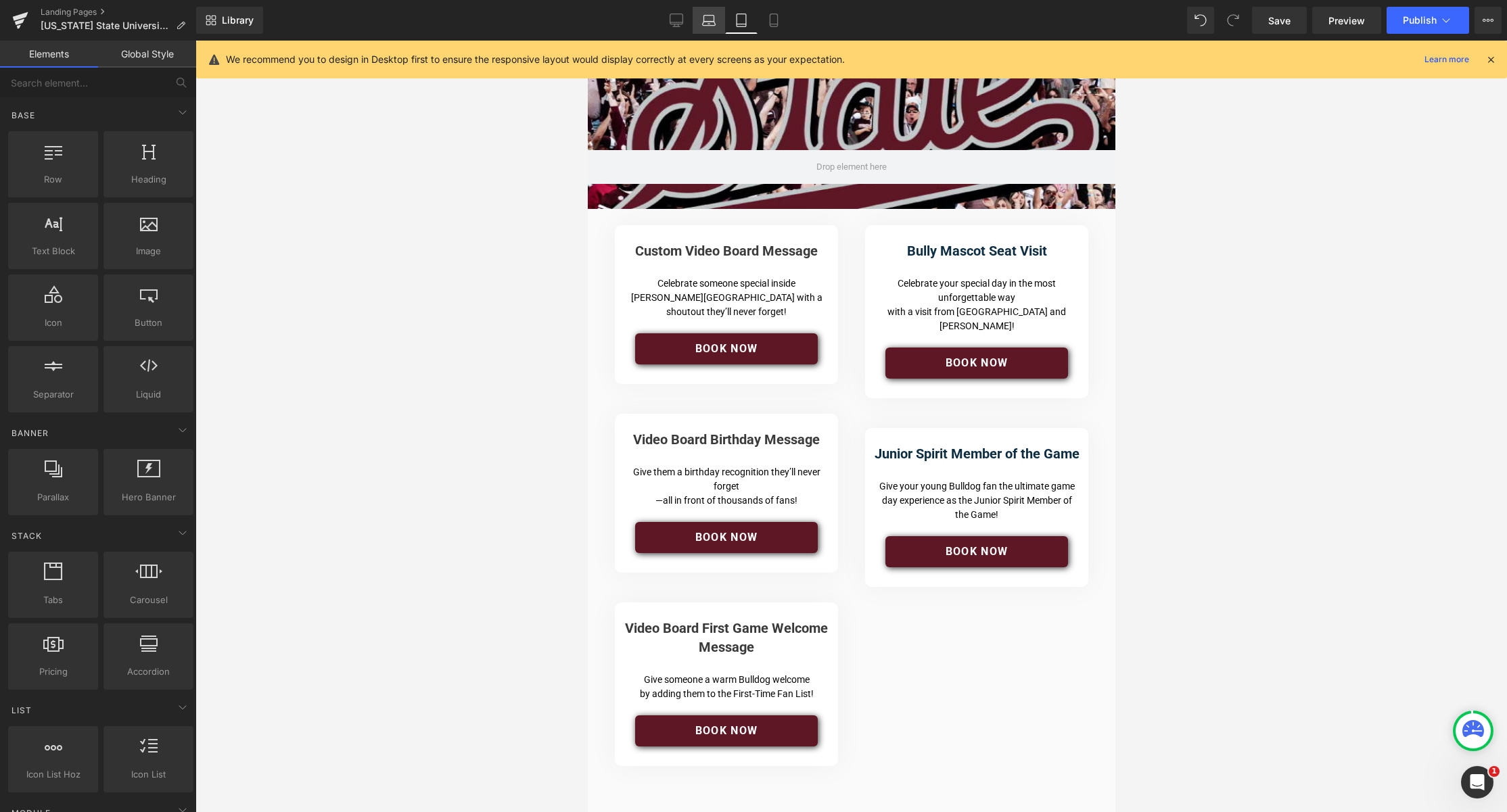
click at [710, 20] on icon at bounding box center [708, 20] width 13 height 13
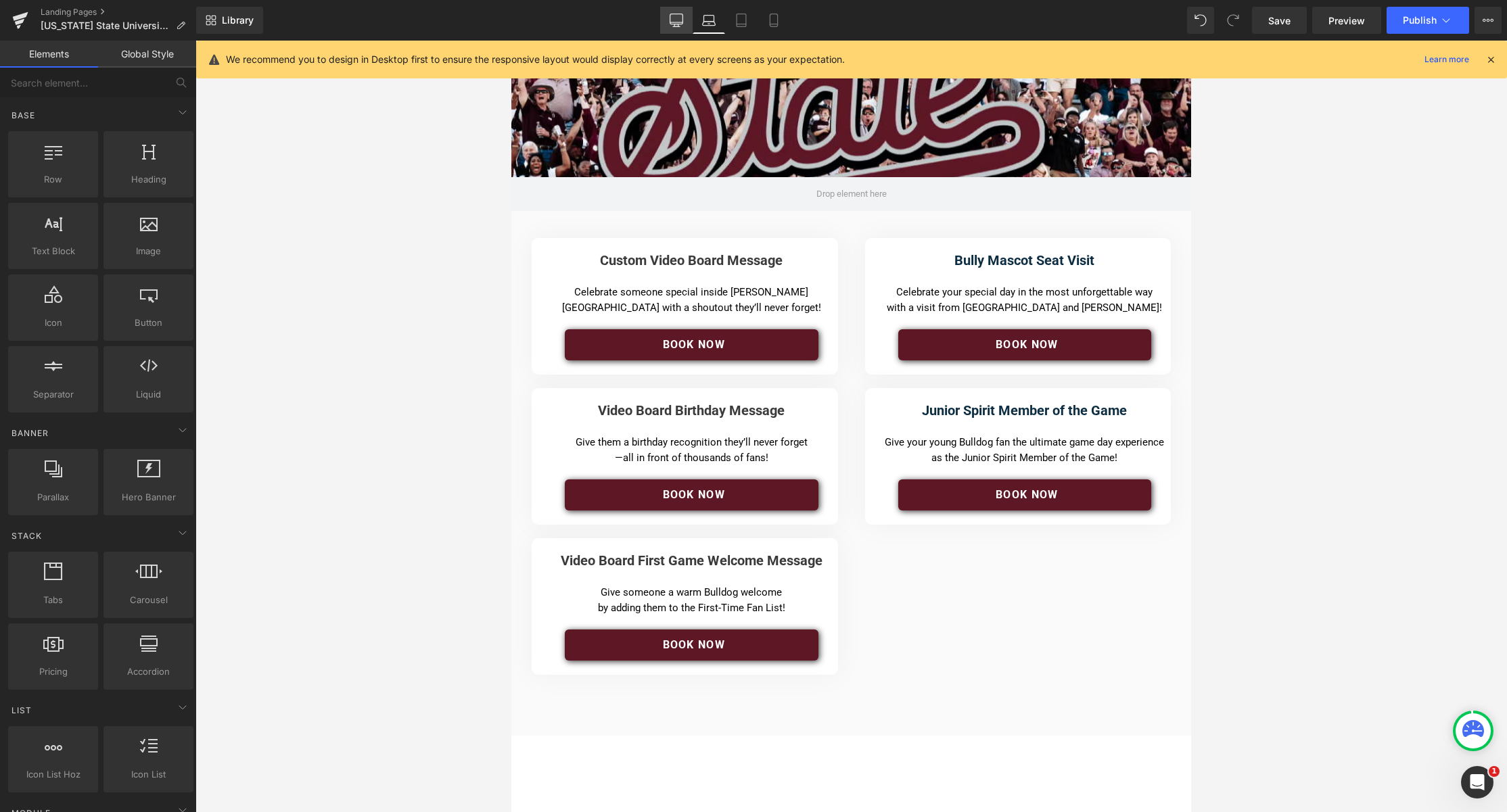
click at [680, 20] on icon at bounding box center [676, 20] width 13 height 13
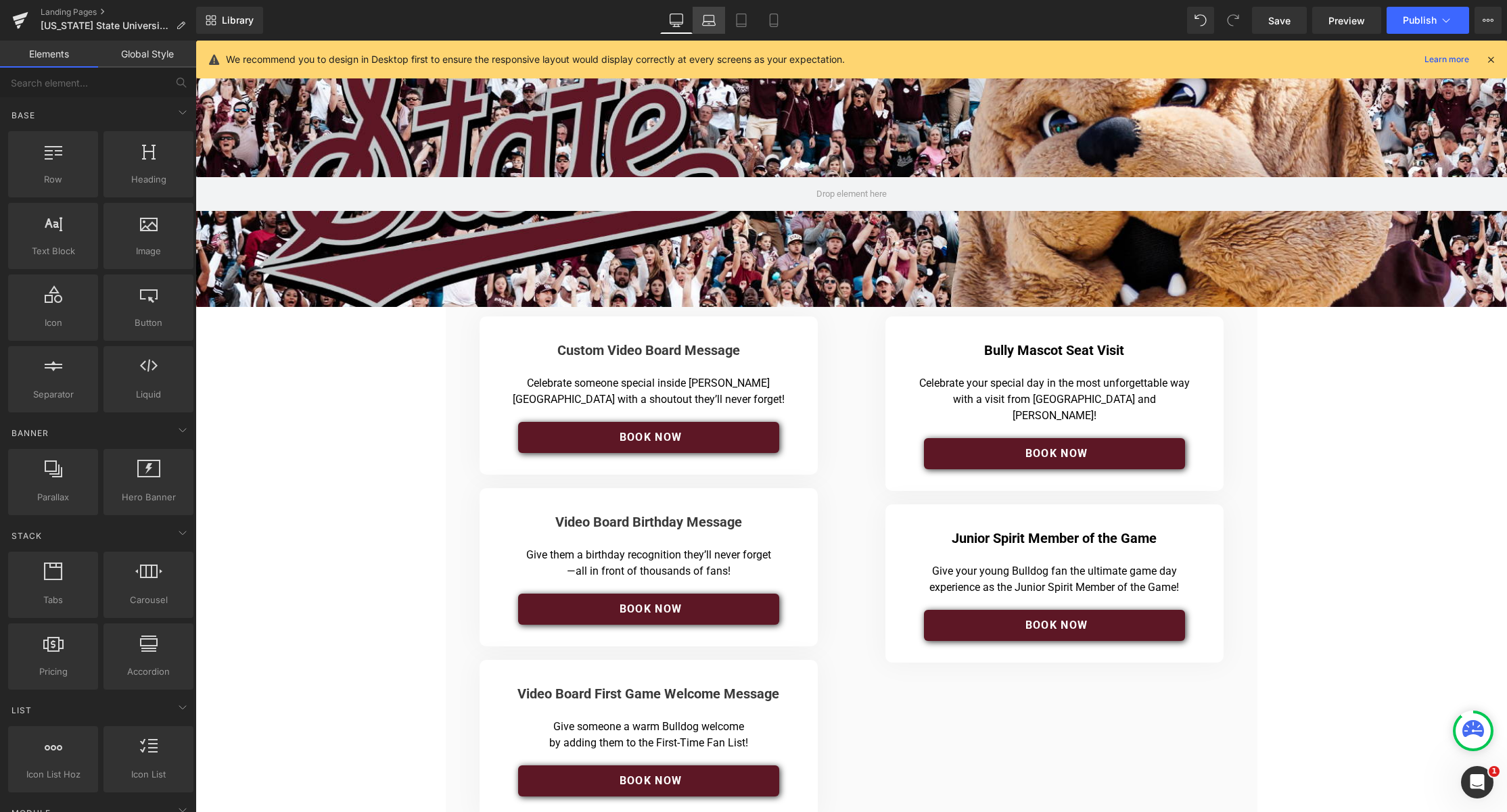
click at [709, 21] on icon at bounding box center [708, 20] width 13 height 13
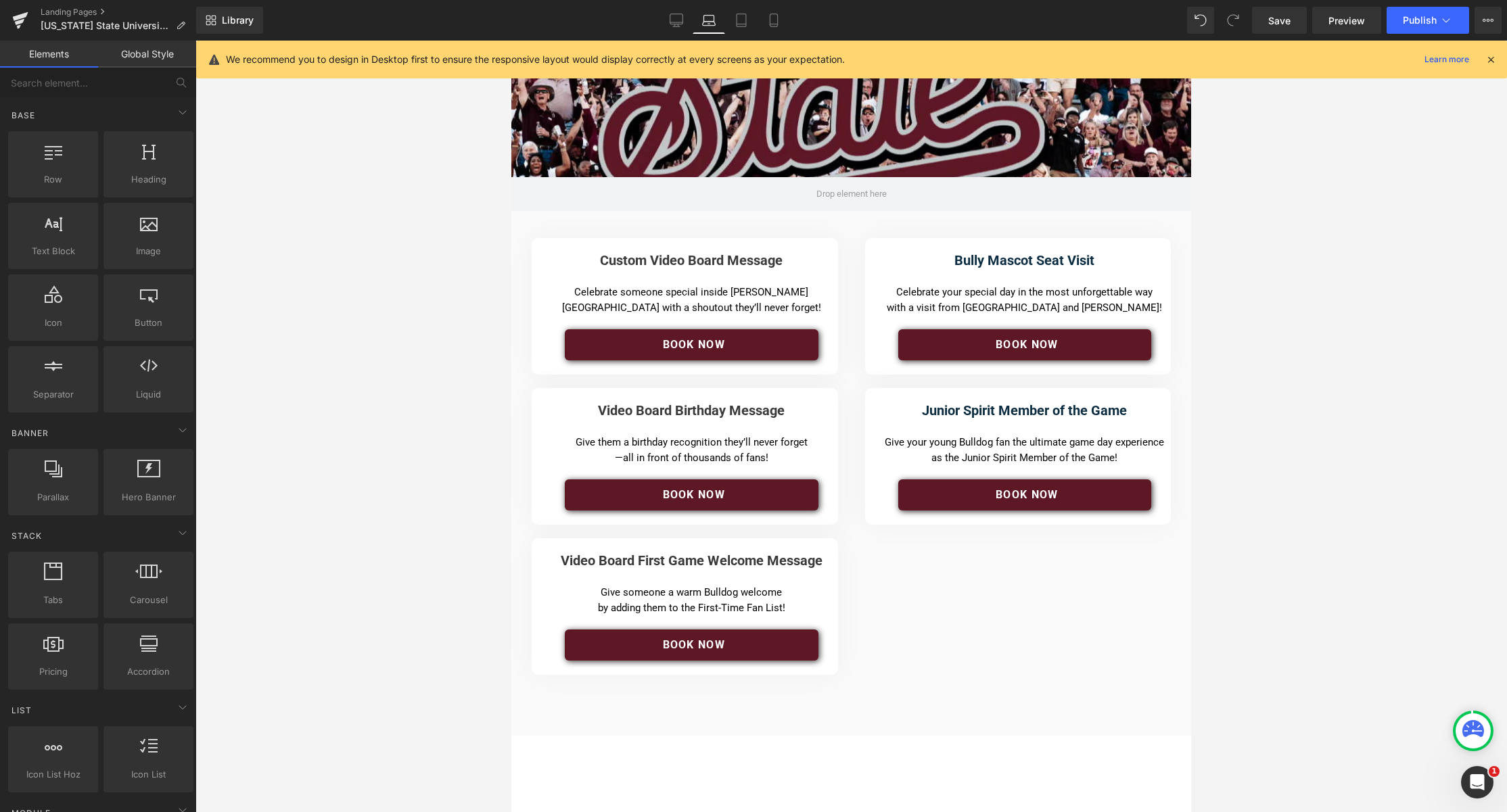
click at [965, 57] on icon at bounding box center [1490, 59] width 12 height 12
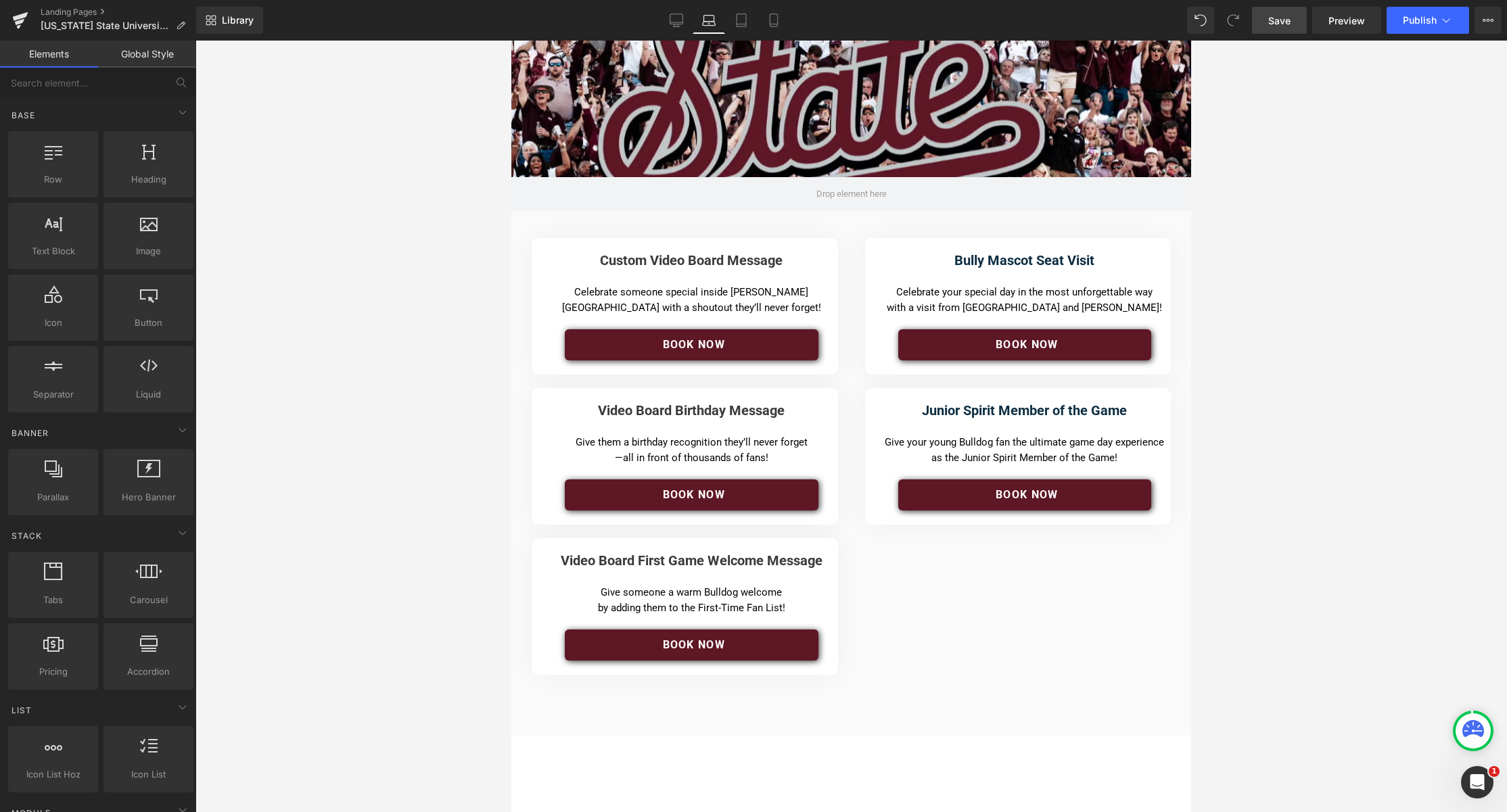
click at [965, 22] on span "Save" at bounding box center [1279, 20] width 22 height 14
click at [965, 24] on span "Publish" at bounding box center [1420, 20] width 34 height 10
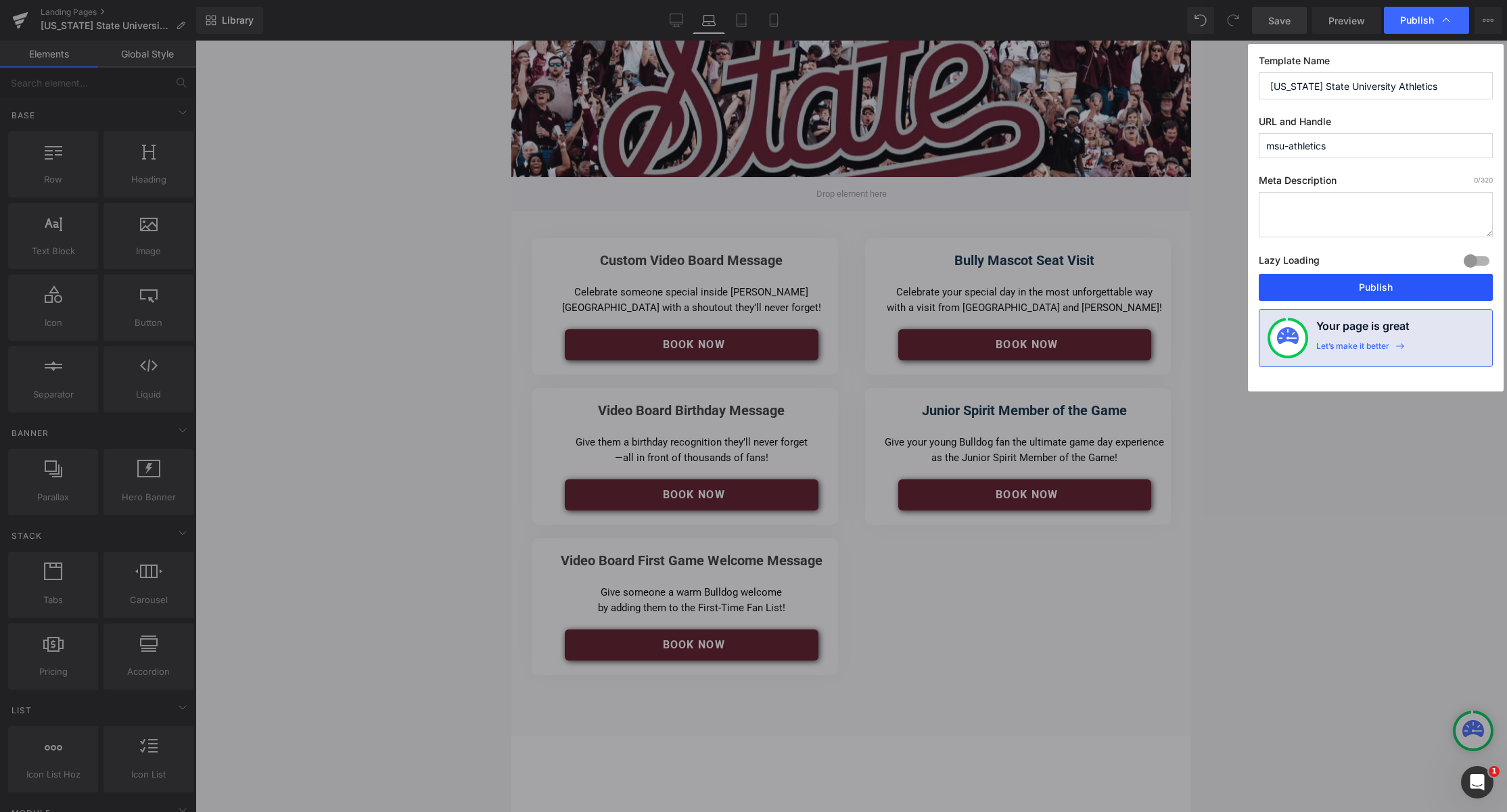
click at [965, 284] on button "Publish" at bounding box center [1376, 287] width 234 height 27
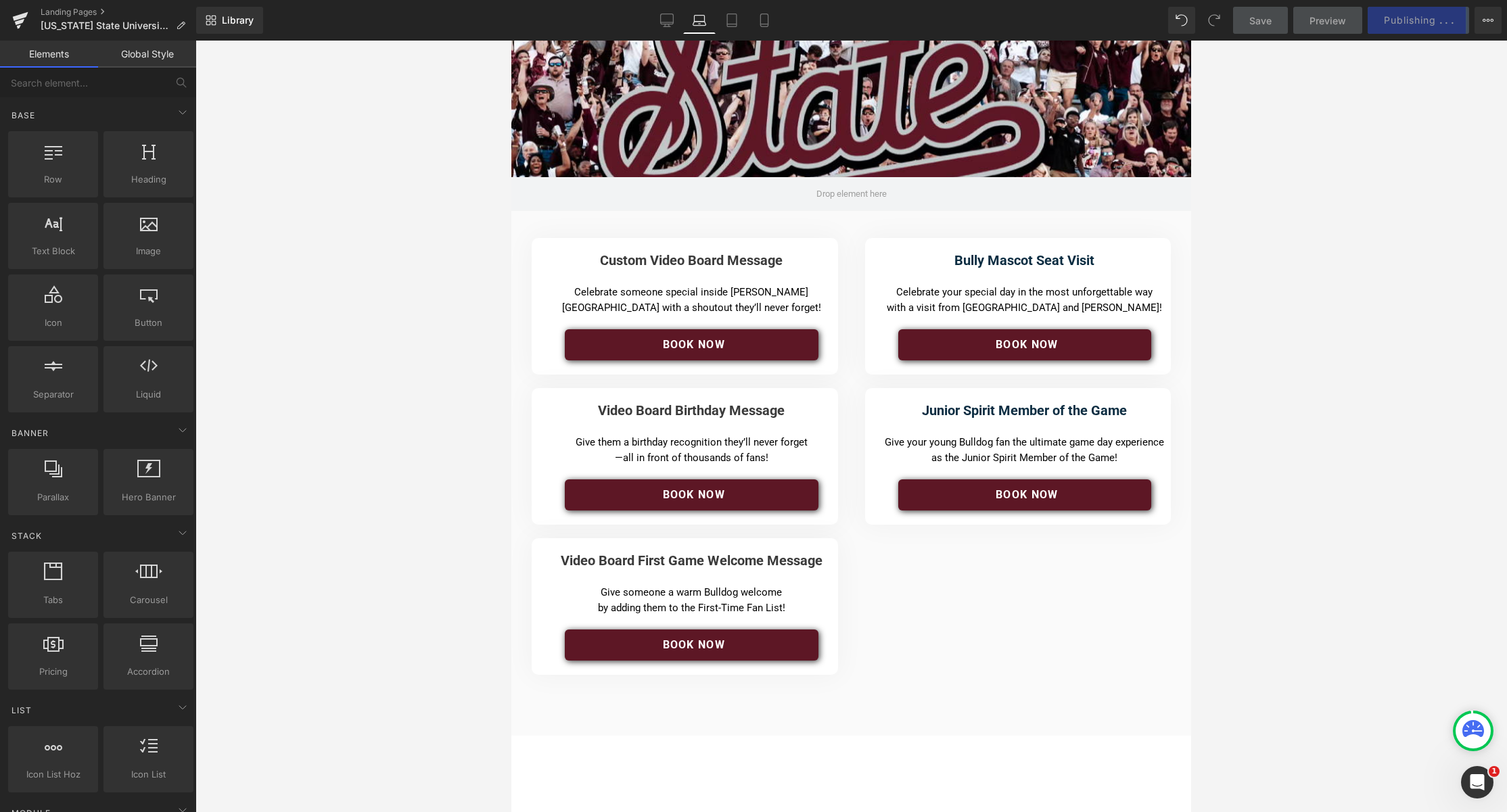
click at [370, 294] on div at bounding box center [851, 426] width 1311 height 771
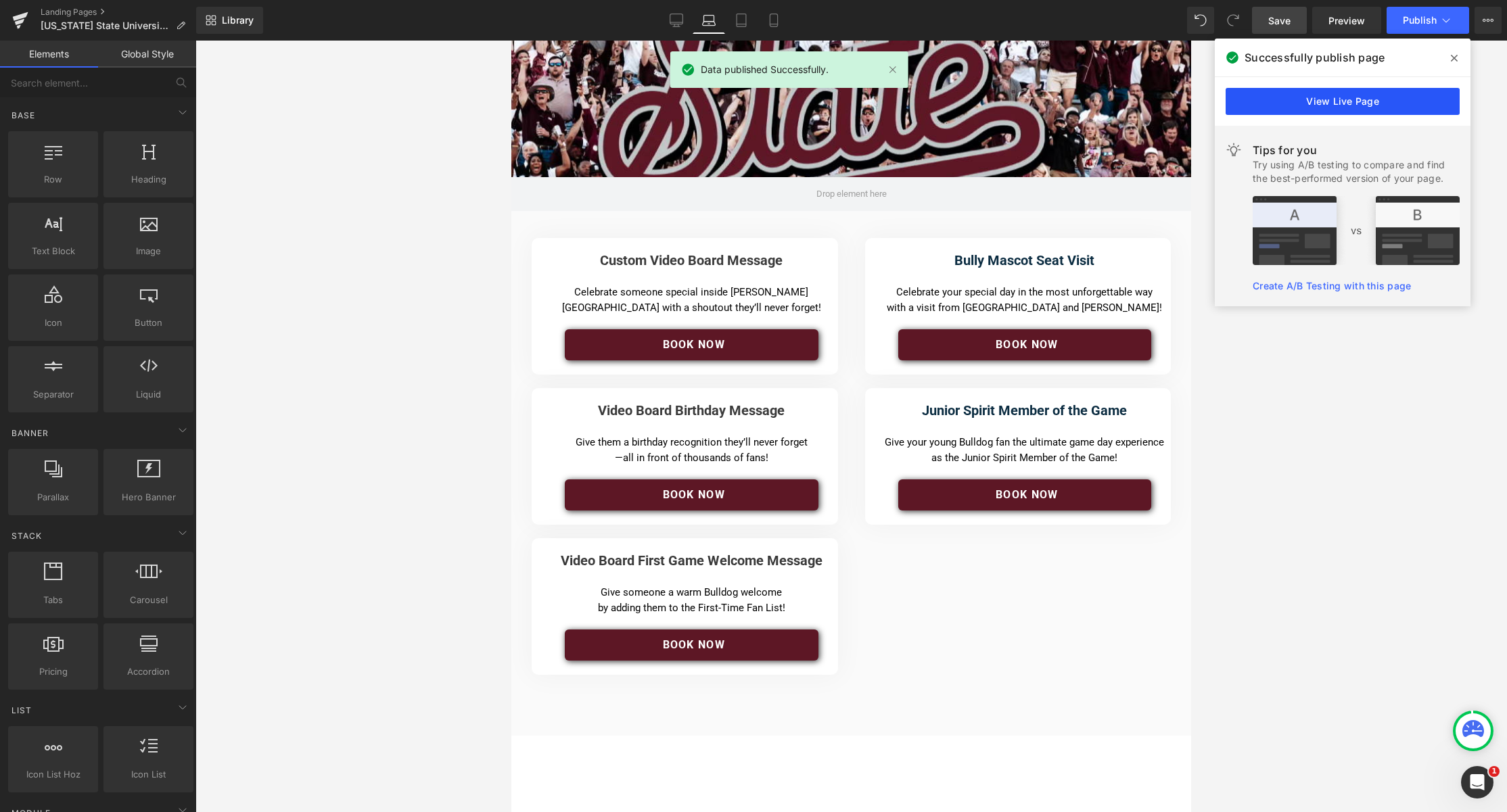
click at [965, 101] on link "View Live Page" at bounding box center [1342, 101] width 234 height 27
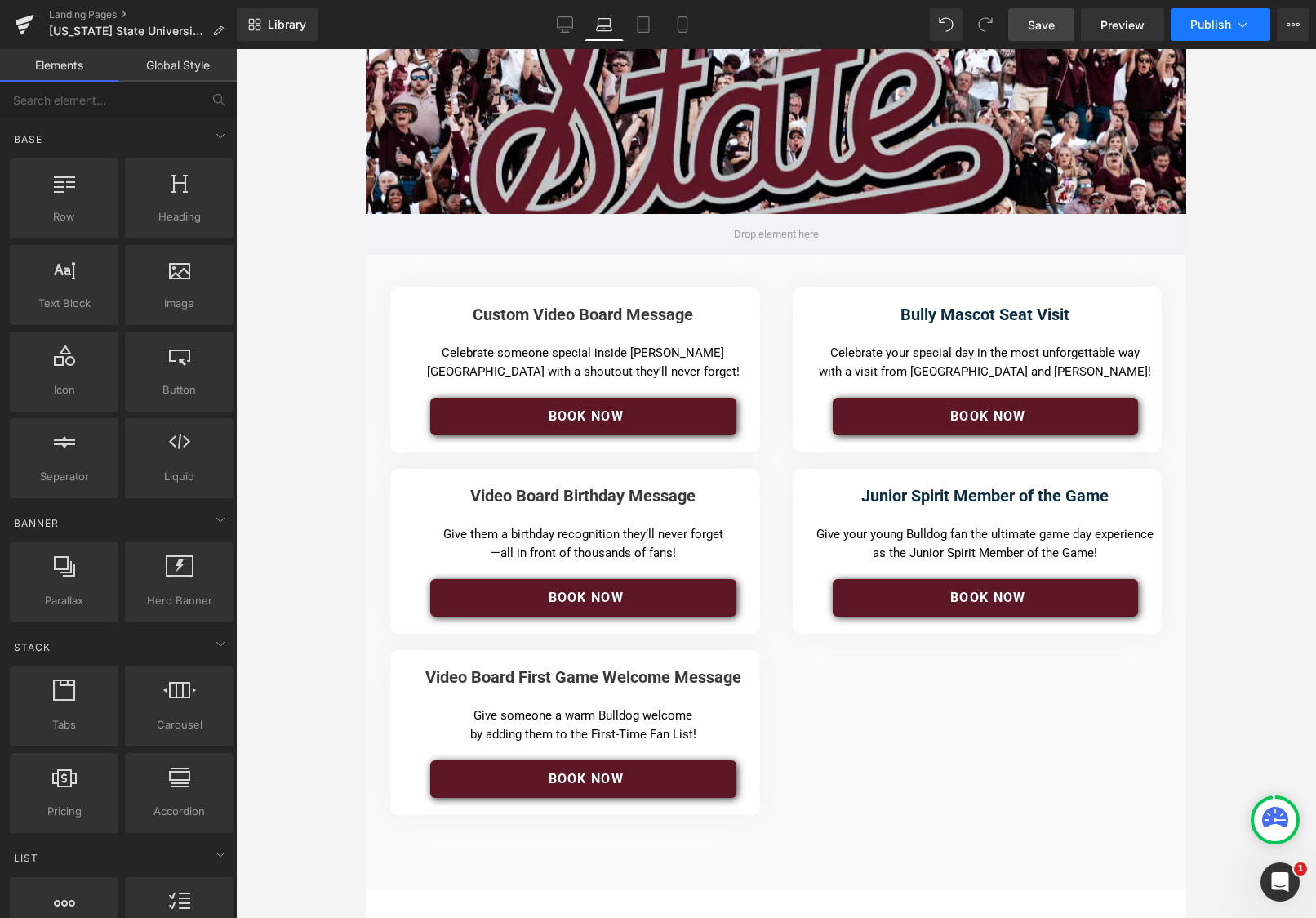
click at [1164, 24] on span "Publish" at bounding box center [1211, 24] width 40 height 13
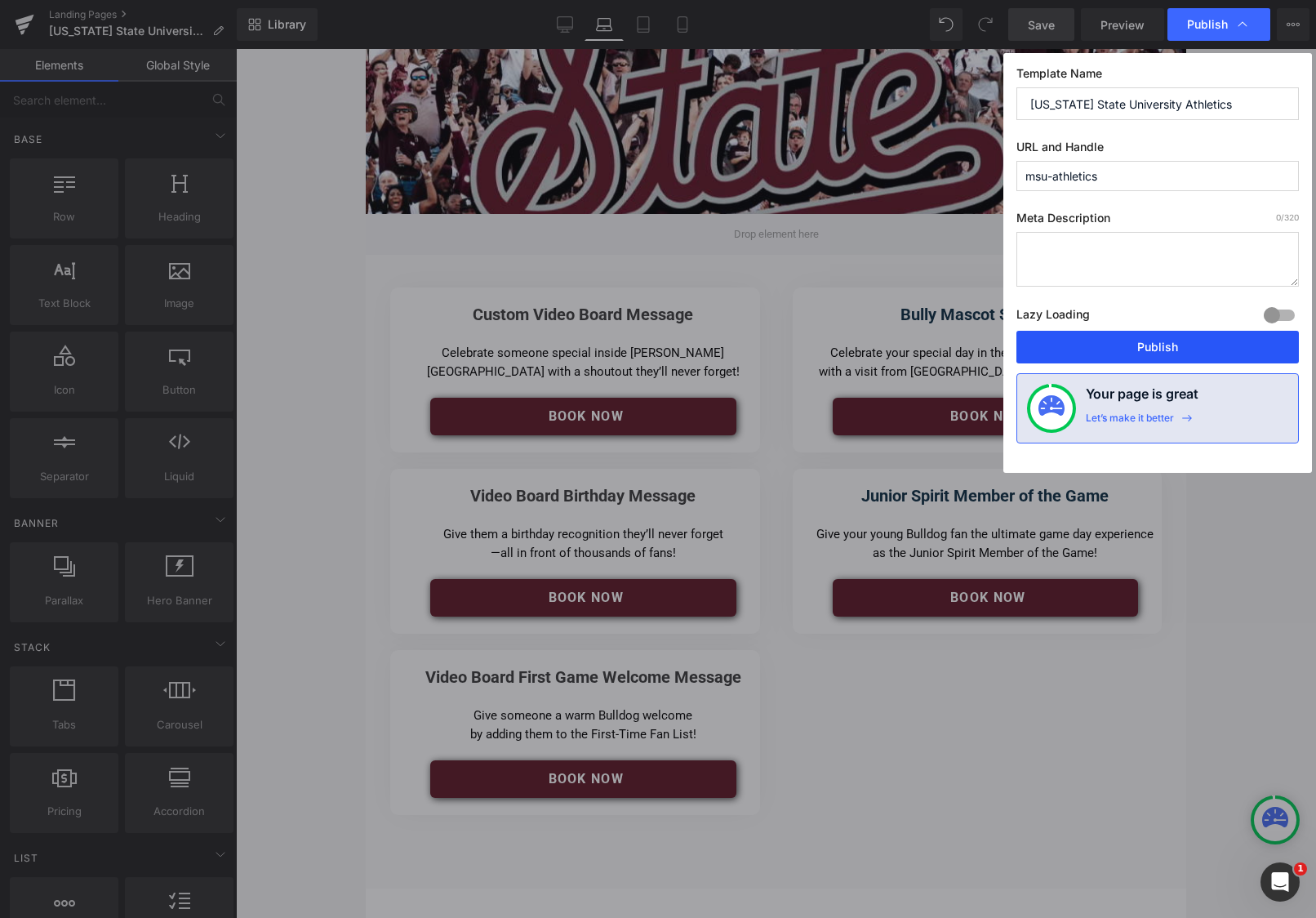
click at [1153, 348] on button "Publish" at bounding box center [1157, 347] width 283 height 33
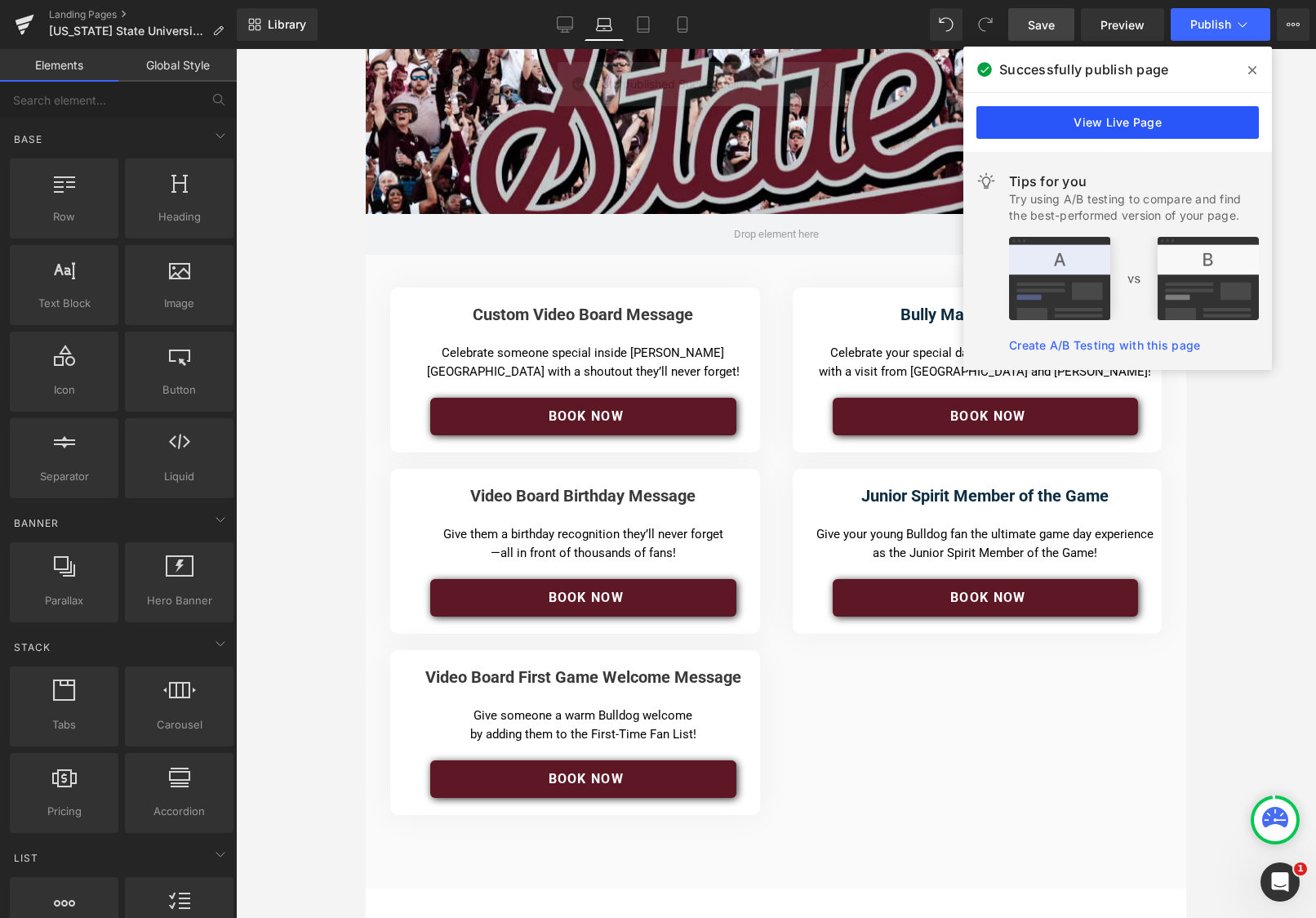
click at [1125, 136] on link "View Live Page" at bounding box center [1117, 122] width 283 height 33
